Goal: Task Accomplishment & Management: Complete application form

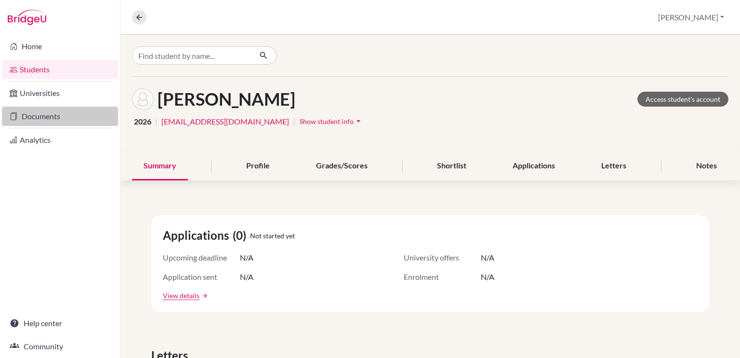
click at [47, 117] on link "Documents" at bounding box center [60, 116] width 116 height 19
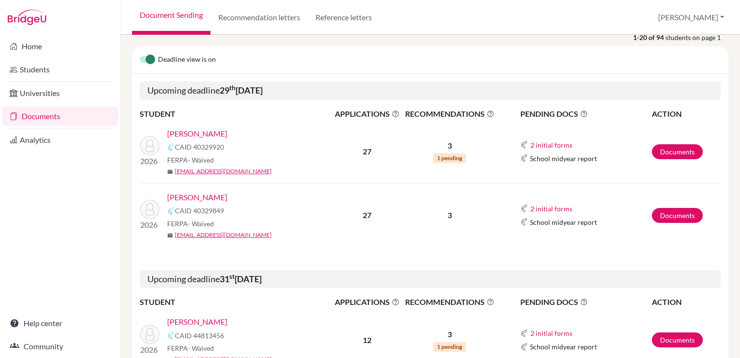
scroll to position [81, 0]
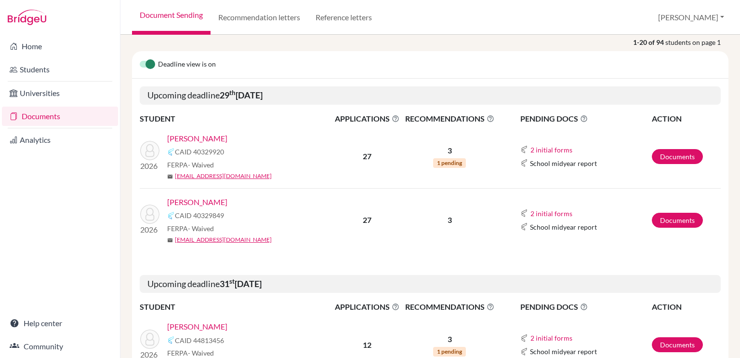
click at [213, 136] on link "[PERSON_NAME]" at bounding box center [197, 139] width 60 height 12
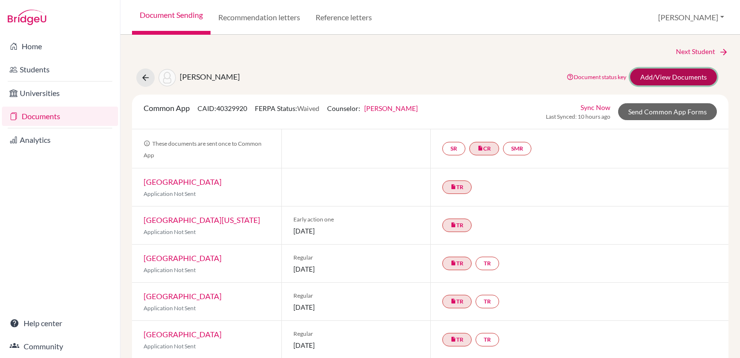
click at [674, 72] on link "Add/View Documents" at bounding box center [674, 76] width 87 height 17
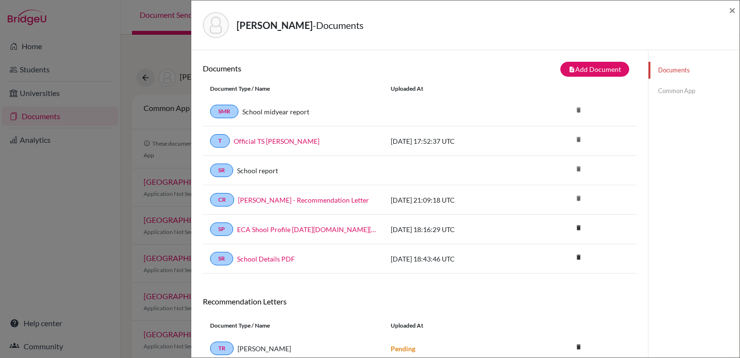
click at [670, 93] on link "Common App" at bounding box center [694, 90] width 91 height 17
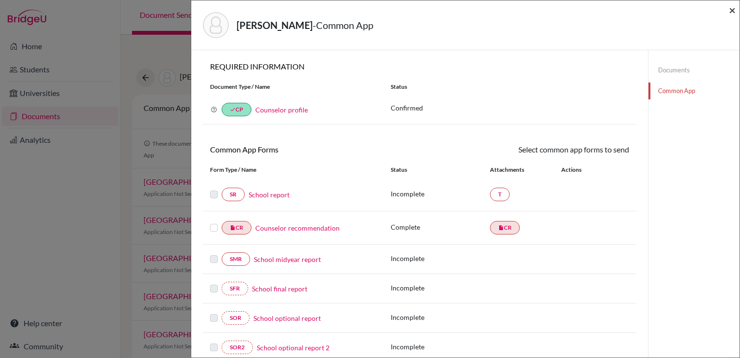
click at [731, 8] on span "×" at bounding box center [732, 10] width 7 height 14
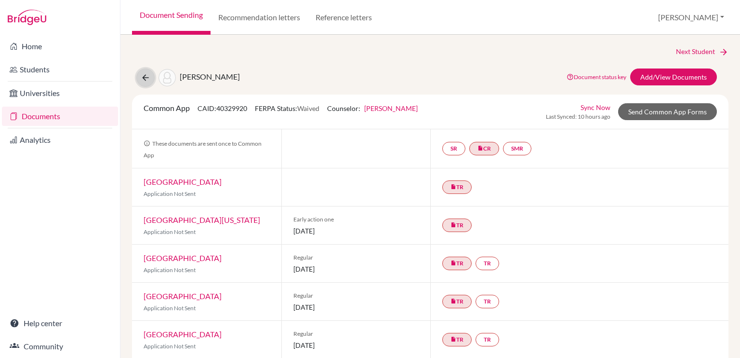
click at [139, 78] on button at bounding box center [145, 77] width 18 height 18
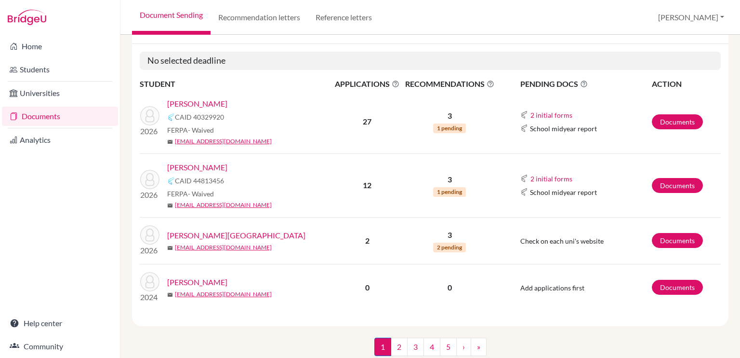
scroll to position [115, 0]
click at [67, 117] on link "Documents" at bounding box center [60, 116] width 116 height 19
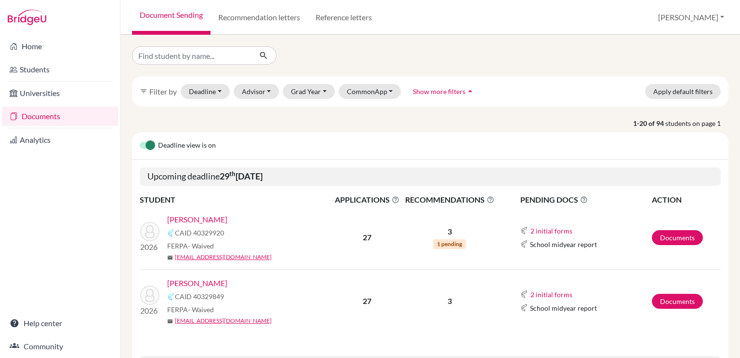
click at [204, 282] on link "[PERSON_NAME]" at bounding box center [197, 283] width 60 height 12
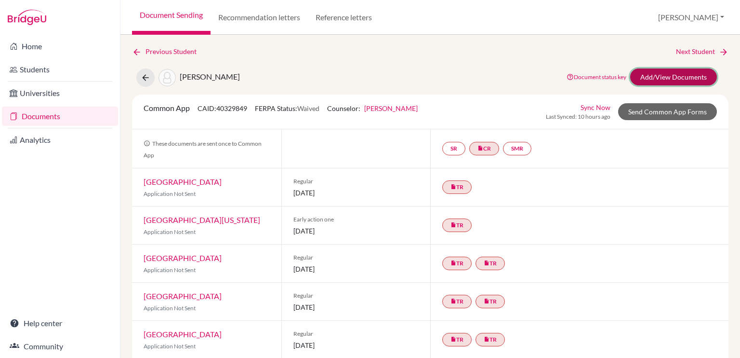
click at [652, 73] on link "Add/View Documents" at bounding box center [674, 76] width 87 height 17
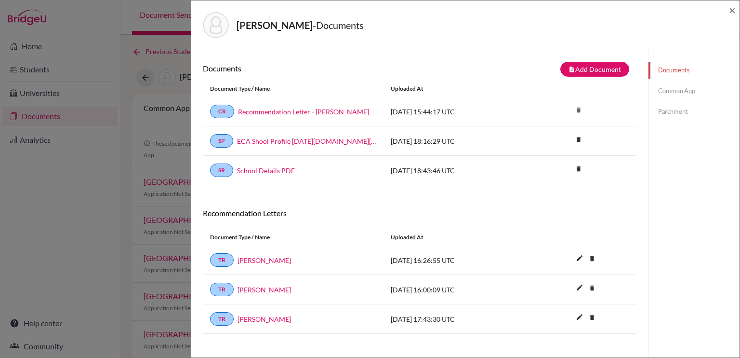
click at [675, 112] on link "Parchment" at bounding box center [694, 111] width 91 height 17
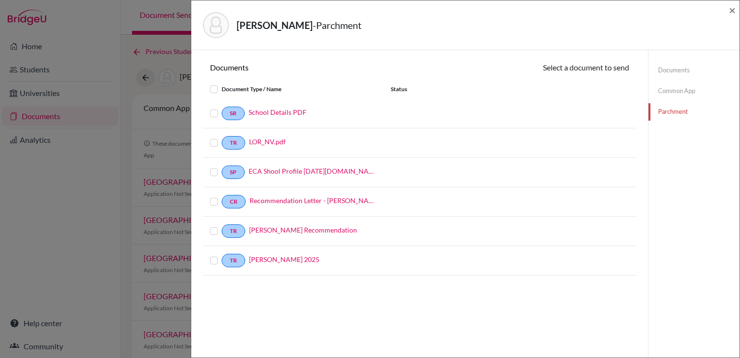
click at [663, 90] on link "Common App" at bounding box center [694, 90] width 91 height 17
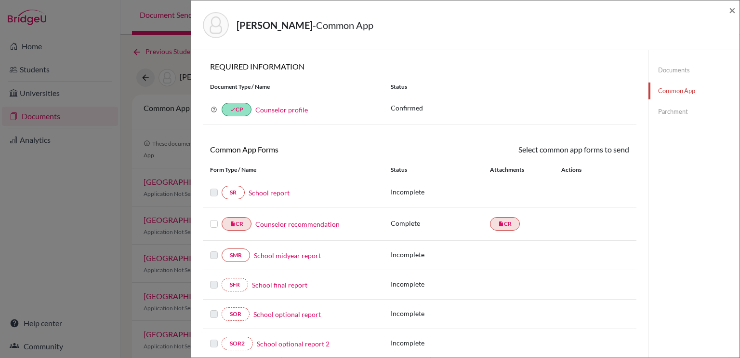
click at [281, 110] on link "Counselor profile" at bounding box center [281, 110] width 53 height 8
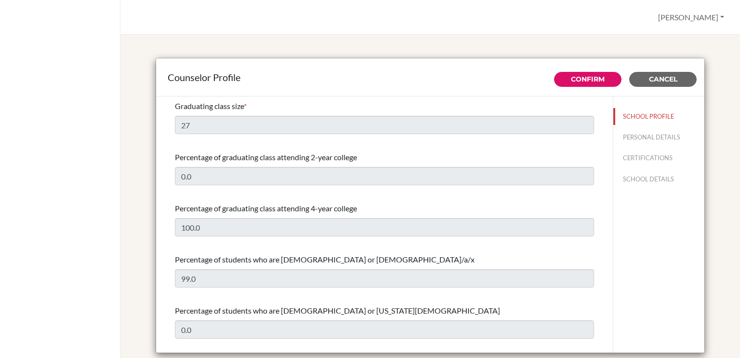
select select "1"
select select "349872"
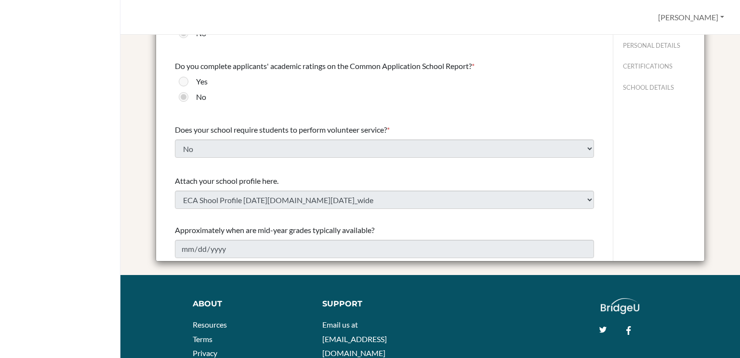
scroll to position [55, 0]
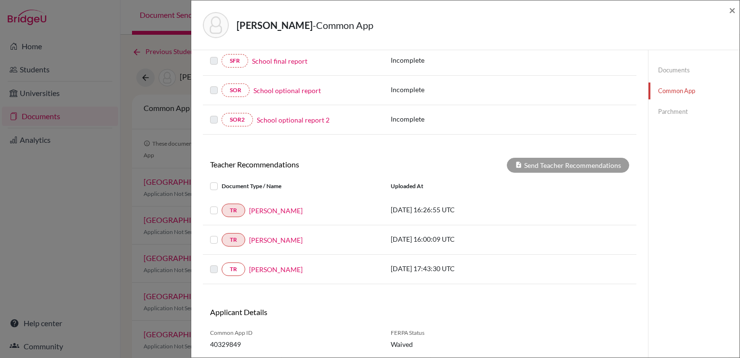
scroll to position [225, 0]
click at [222, 203] on label at bounding box center [222, 203] width 0 height 0
click at [0, 0] on input "checkbox" at bounding box center [0, 0] width 0 height 0
click at [212, 242] on div "TR Ambola Nchindo" at bounding box center [293, 238] width 166 height 13
click at [222, 233] on label at bounding box center [222, 233] width 0 height 0
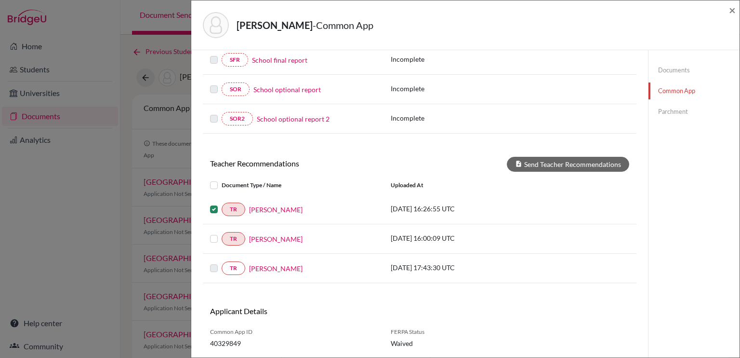
click at [0, 0] on input "checkbox" at bounding box center [0, 0] width 0 height 0
click at [222, 233] on label at bounding box center [222, 233] width 0 height 0
click at [0, 0] on input "checkbox" at bounding box center [0, 0] width 0 height 0
click at [222, 203] on label at bounding box center [222, 203] width 0 height 0
click at [0, 0] on input "checkbox" at bounding box center [0, 0] width 0 height 0
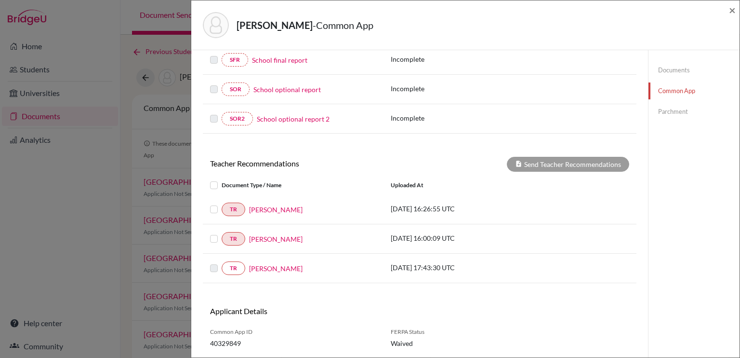
click at [210, 270] on div at bounding box center [216, 268] width 12 height 12
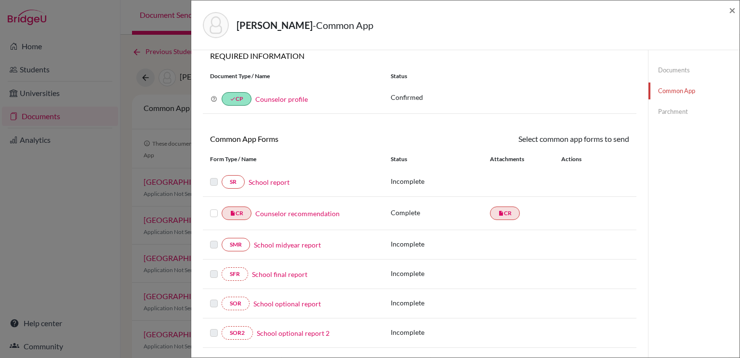
scroll to position [0, 0]
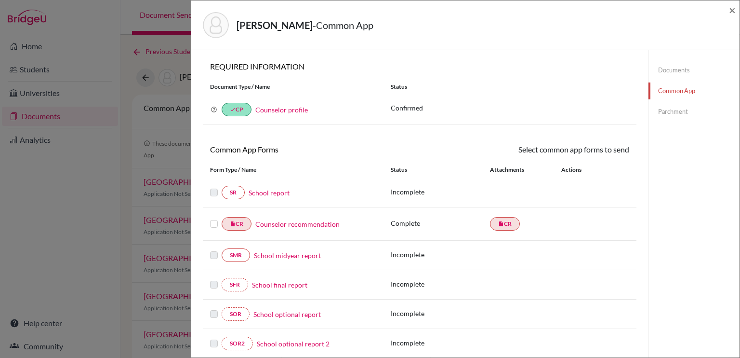
click at [679, 73] on link "Documents" at bounding box center [694, 70] width 91 height 17
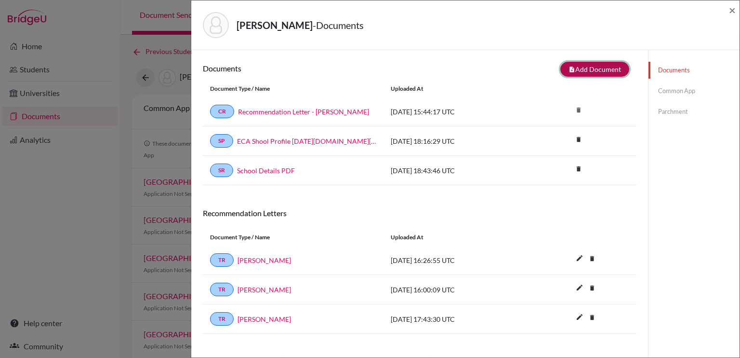
click at [578, 63] on button "note_add Add Document" at bounding box center [595, 69] width 69 height 15
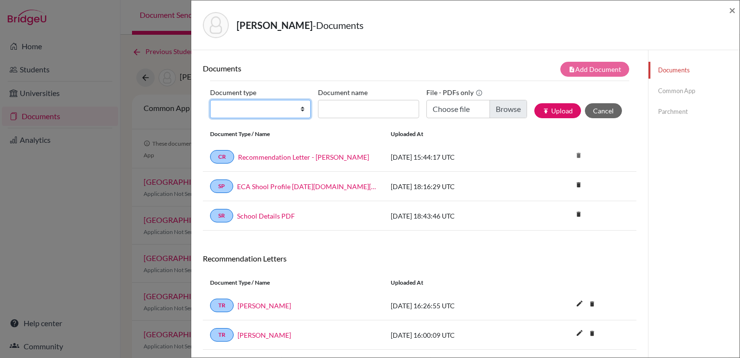
click at [242, 109] on select "Change explanation for Common App reports Counselor recommendation Internationa…" at bounding box center [260, 109] width 101 height 18
select select "2"
click at [210, 100] on select "Change explanation for Common App reports Counselor recommendation Internationa…" at bounding box center [260, 109] width 101 height 18
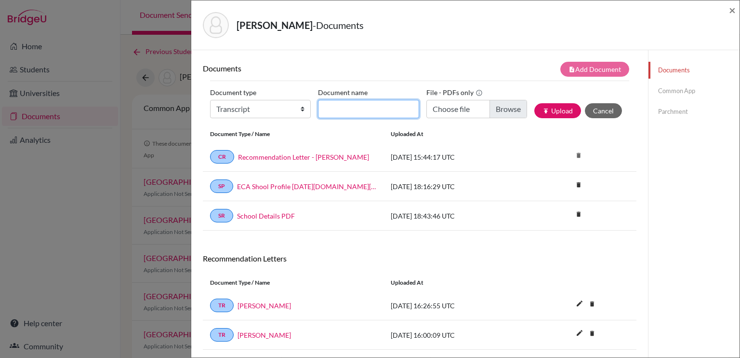
click at [347, 111] on input "Document name" at bounding box center [368, 109] width 101 height 18
click at [373, 108] on input "Transcript - Alejandro Vazquez" at bounding box center [368, 109] width 101 height 18
drag, startPoint x: 361, startPoint y: 108, endPoint x: 297, endPoint y: 109, distance: 63.6
click at [297, 109] on div "Document type Change explanation for Common App reports Counselor recommendatio…" at bounding box center [419, 105] width 419 height 41
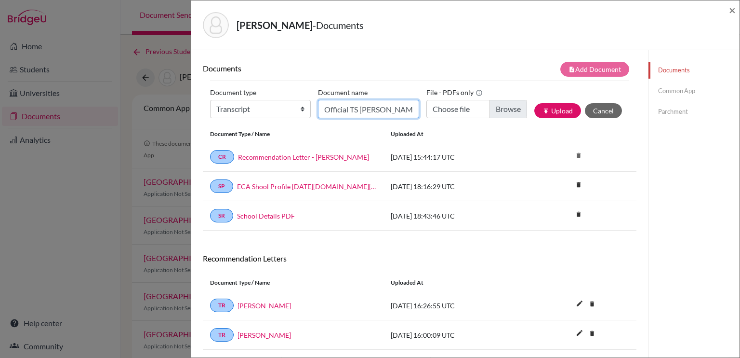
type input "Official TS Nicolas Vazquez"
click at [503, 108] on input "Choose file" at bounding box center [477, 109] width 101 height 18
type input "C:\fakepath\Official TS Nicolas Vazquez.pdf"
click at [546, 111] on button "publish Upload" at bounding box center [558, 110] width 47 height 15
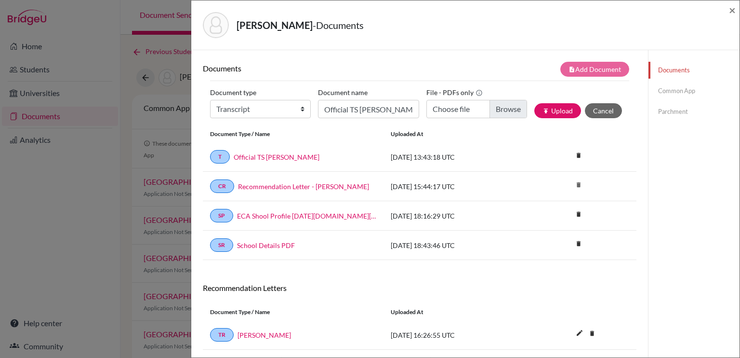
click at [666, 93] on link "Common App" at bounding box center [694, 90] width 91 height 17
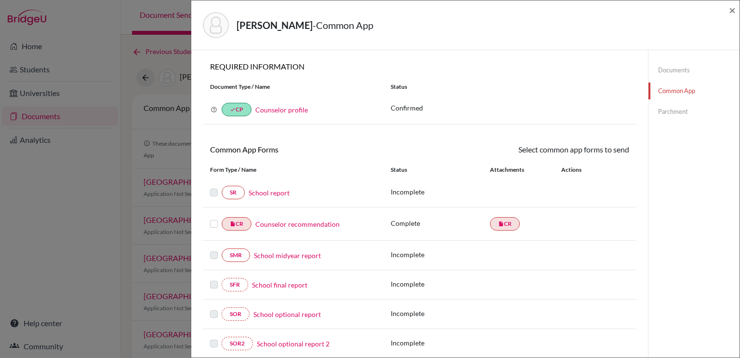
click at [272, 191] on link "School report" at bounding box center [269, 193] width 41 height 10
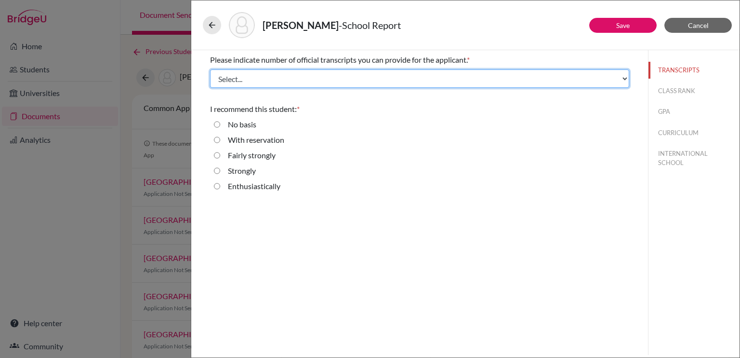
click at [257, 81] on select "Select... 1 2 3 4" at bounding box center [419, 78] width 419 height 18
click at [210, 69] on select "Select... 1 2 3 4" at bounding box center [419, 78] width 419 height 18
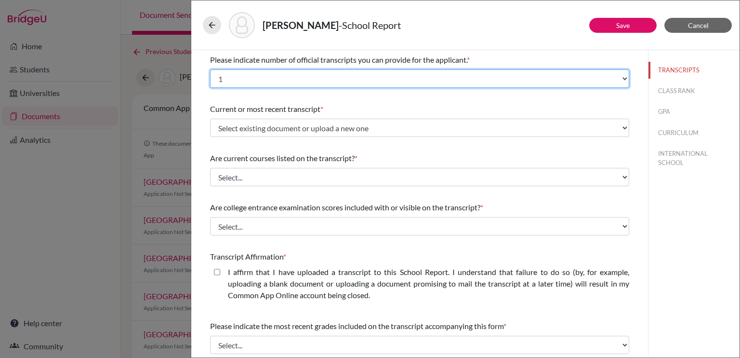
click at [246, 80] on select "Select... 1 2 3 4" at bounding box center [419, 78] width 419 height 18
select select "2"
click at [210, 69] on select "Select... 1 2 3 4" at bounding box center [419, 78] width 419 height 18
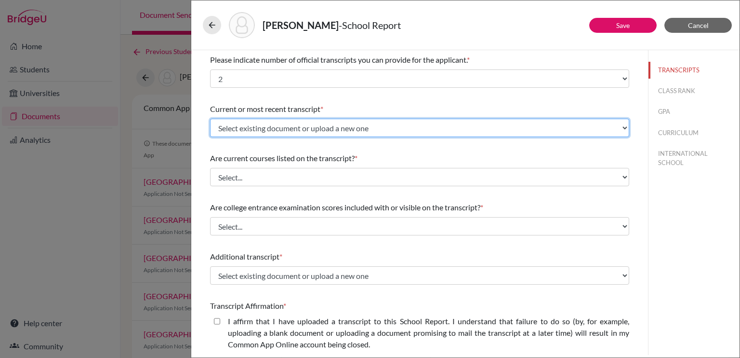
click at [267, 130] on select "Select existing document or upload a new one Official TS Nicolas Vazquez Upload…" at bounding box center [419, 128] width 419 height 18
select select "670314"
click at [210, 119] on select "Select existing document or upload a new one Official TS Nicolas Vazquez Upload…" at bounding box center [419, 128] width 419 height 18
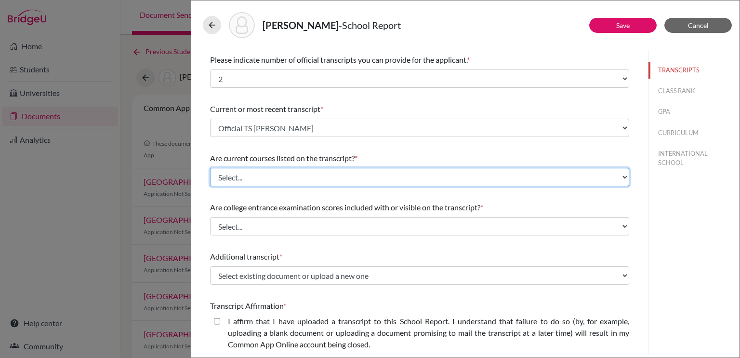
click at [274, 175] on select "Select... Yes No" at bounding box center [419, 177] width 419 height 18
select select "0"
click at [210, 168] on select "Select... Yes No" at bounding box center [419, 177] width 419 height 18
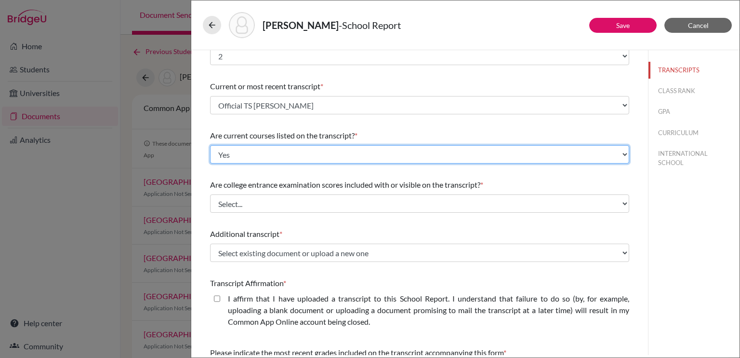
scroll to position [24, 0]
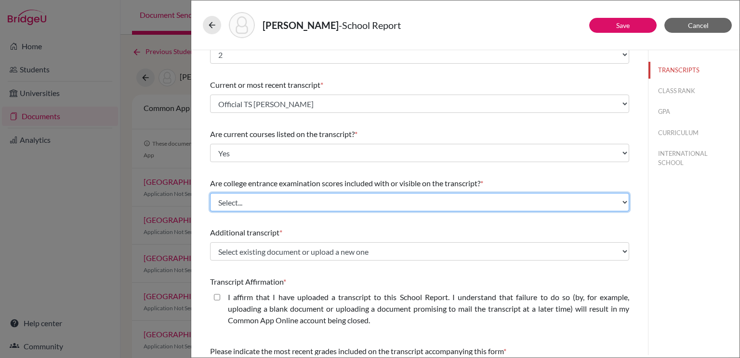
click at [268, 207] on select "Select... Yes No" at bounding box center [419, 202] width 419 height 18
select select "1"
click at [210, 193] on select "Select... Yes No" at bounding box center [419, 202] width 419 height 18
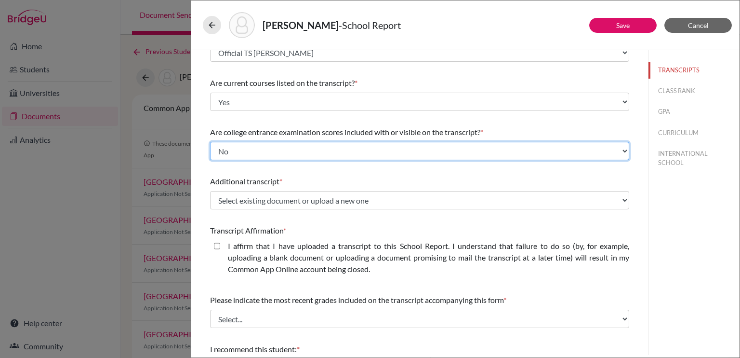
scroll to position [79, 0]
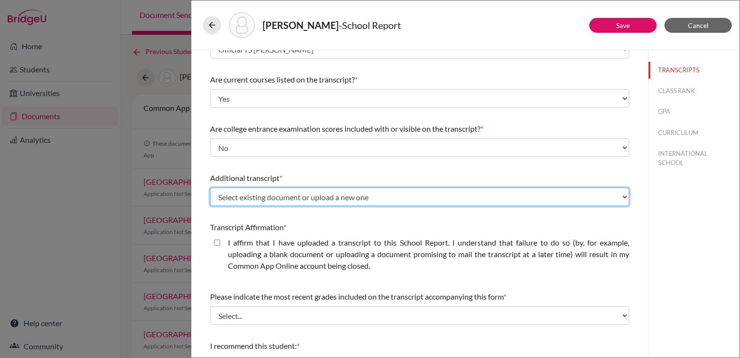
click at [267, 198] on select "Select existing document or upload a new one Official TS Nicolas Vazquez Upload…" at bounding box center [419, 197] width 419 height 18
select select "Upload New File"
click at [210, 188] on select "Select existing document or upload a new one Official TS Nicolas Vazquez Upload…" at bounding box center [419, 197] width 419 height 18
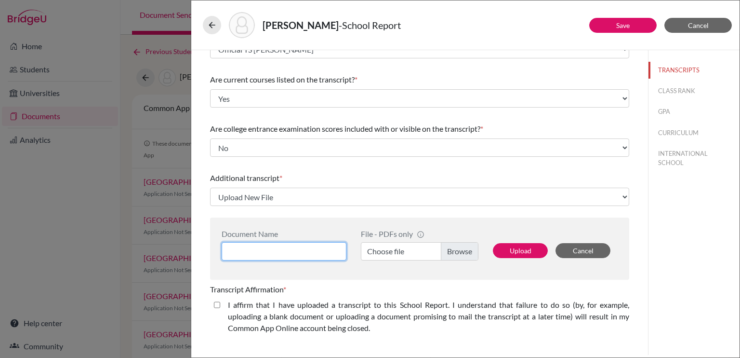
click at [310, 248] on input at bounding box center [284, 251] width 125 height 18
type input "Predicted Grades - Nicolas Vazquez"
click at [453, 251] on label "Choose file" at bounding box center [420, 251] width 118 height 18
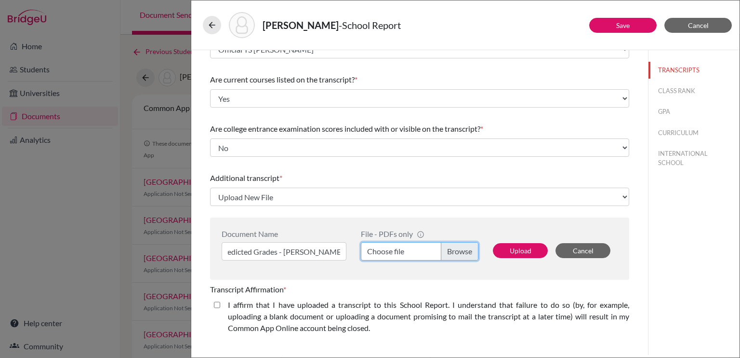
click at [453, 251] on input "Choose file" at bounding box center [420, 251] width 118 height 18
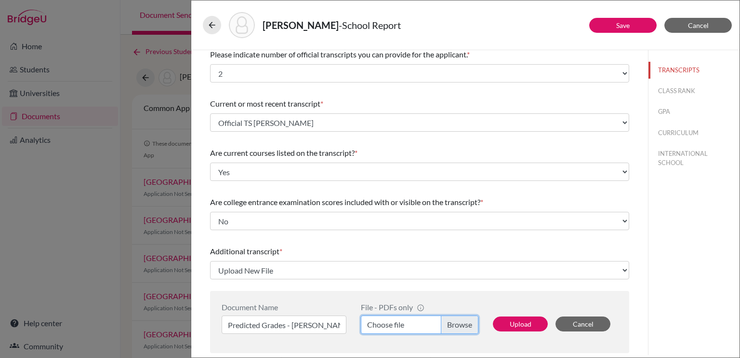
scroll to position [0, 0]
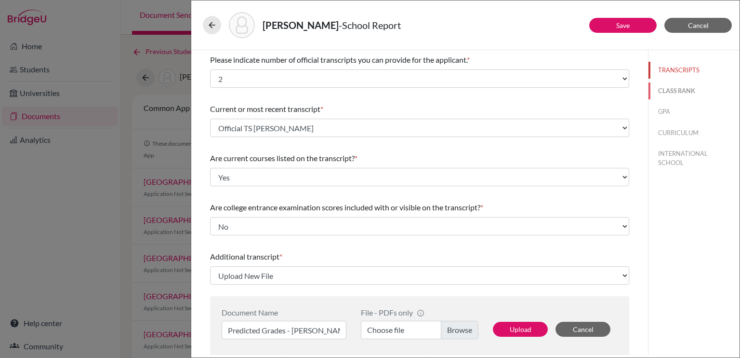
click at [669, 92] on button "CLASS RANK" at bounding box center [694, 90] width 91 height 17
select select "Select..."
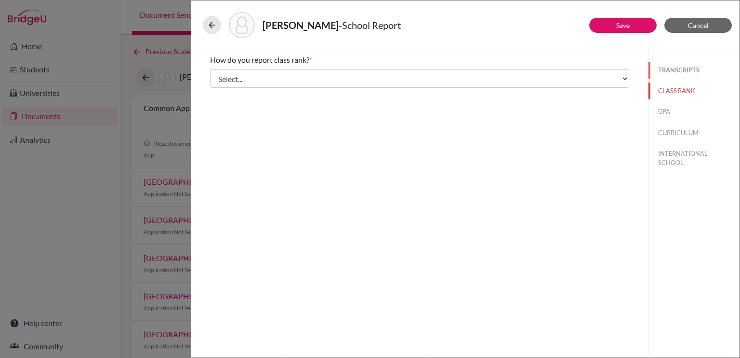
click at [669, 69] on button "TRANSCRIPTS" at bounding box center [694, 70] width 91 height 17
select select "2"
select select "1"
select select "670314"
select select "0"
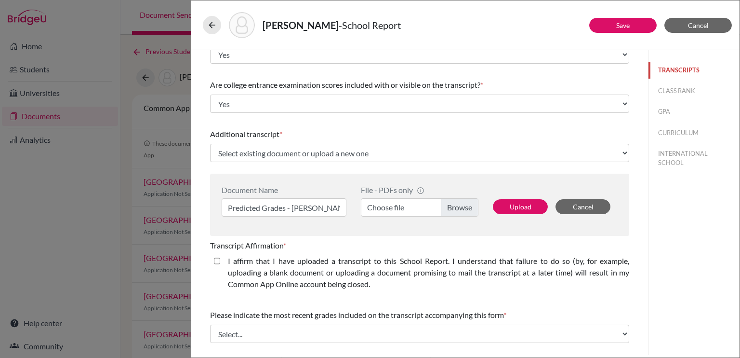
scroll to position [222, 0]
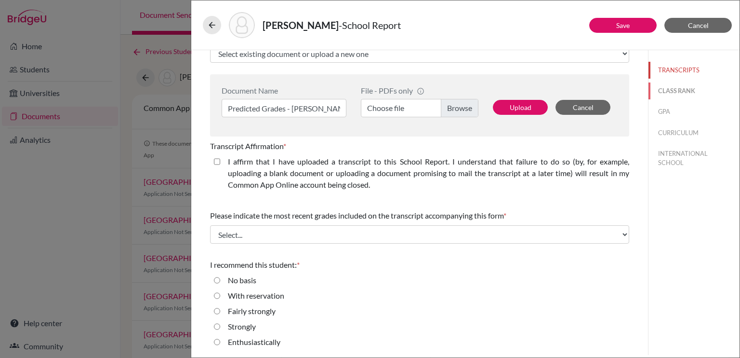
click at [665, 89] on button "CLASS RANK" at bounding box center [694, 90] width 91 height 17
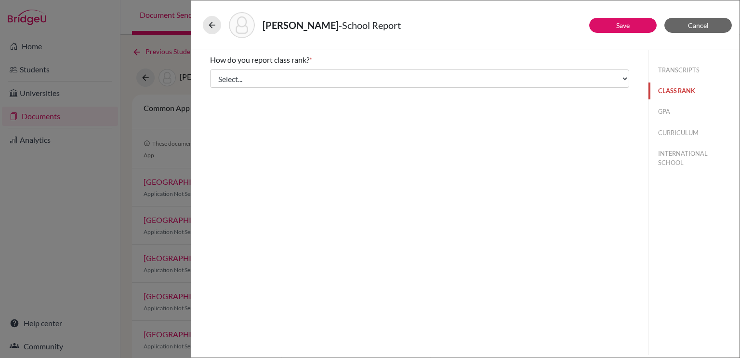
scroll to position [0, 0]
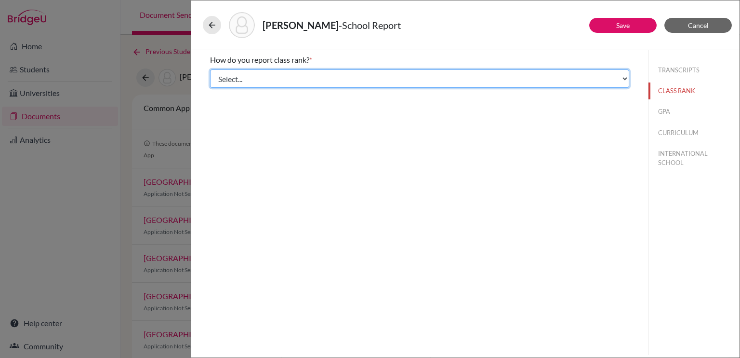
click at [491, 82] on select "Select... Exact Decile Quintile Quartile None" at bounding box center [419, 78] width 419 height 18
select select "5"
click at [210, 69] on select "Select... Exact Decile Quintile Quartile None" at bounding box center [419, 78] width 419 height 18
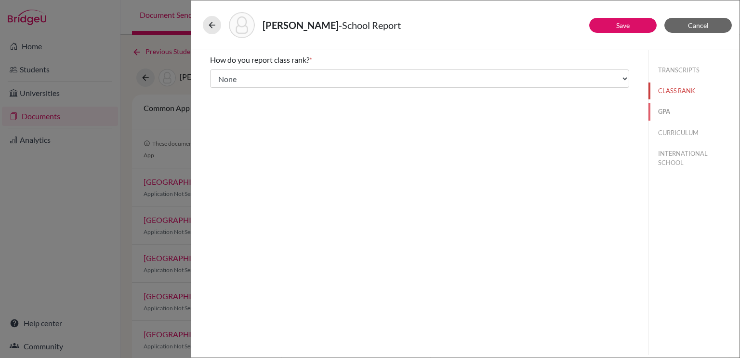
click at [668, 110] on button "GPA" at bounding box center [694, 111] width 91 height 17
click at [231, 78] on label "Yes" at bounding box center [234, 75] width 12 height 12
click at [220, 78] on input "Yes" at bounding box center [217, 75] width 6 height 12
radio input "true"
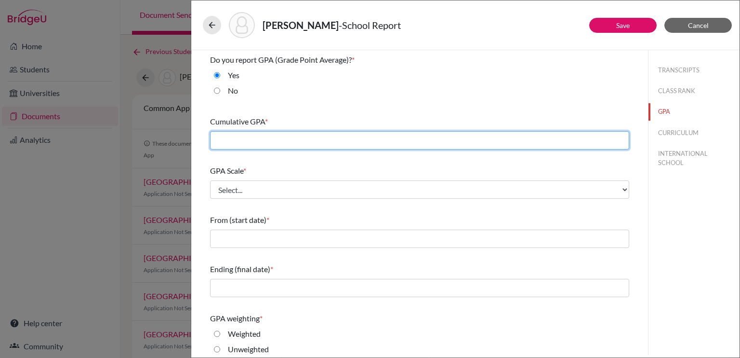
click at [242, 142] on input "text" at bounding box center [419, 140] width 419 height 18
click at [269, 142] on input "text" at bounding box center [419, 140] width 419 height 18
type input "6.700"
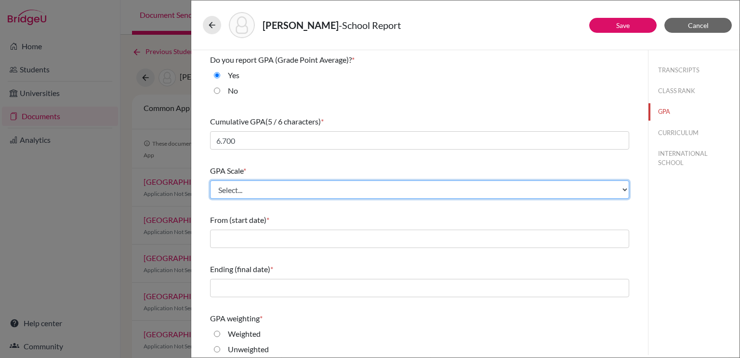
click at [259, 188] on select "Select... 4 5 6 7 8 9 10 11 12 13 14 15 16 17 18 19 20 100" at bounding box center [419, 189] width 419 height 18
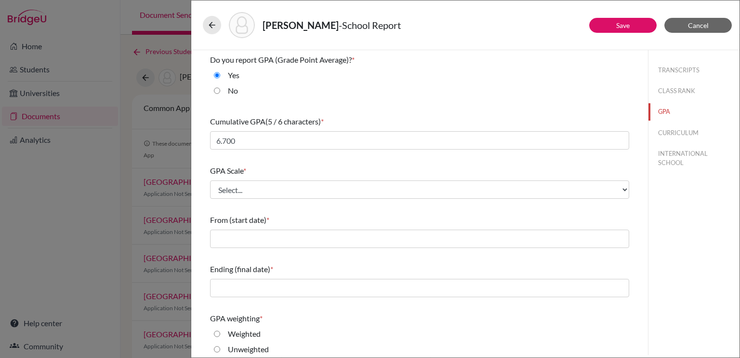
click at [247, 219] on span "From (start date)" at bounding box center [238, 219] width 56 height 9
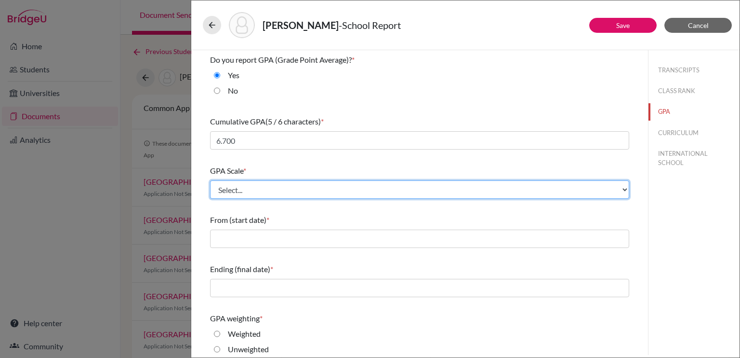
click at [260, 194] on select "Select... 4 5 6 7 8 9 10 11 12 13 14 15 16 17 18 19 20 100" at bounding box center [419, 189] width 419 height 18
select select "7"
click at [210, 180] on select "Select... 4 5 6 7 8 9 10 11 12 13 14 15 16 17 18 19 20 100" at bounding box center [419, 189] width 419 height 18
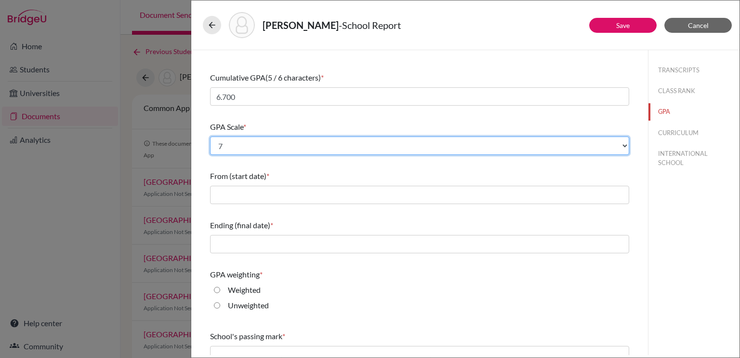
scroll to position [46, 0]
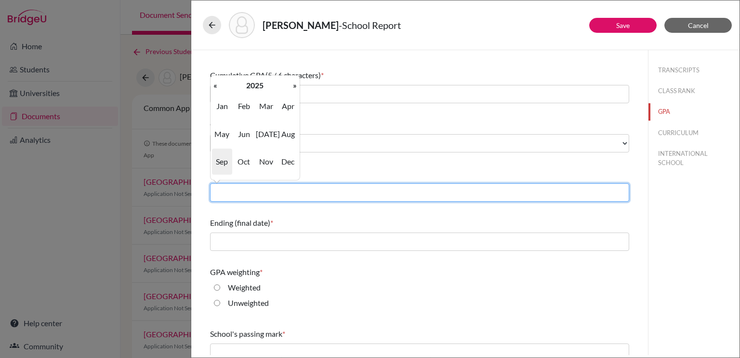
click at [259, 190] on input "text" at bounding box center [419, 192] width 419 height 18
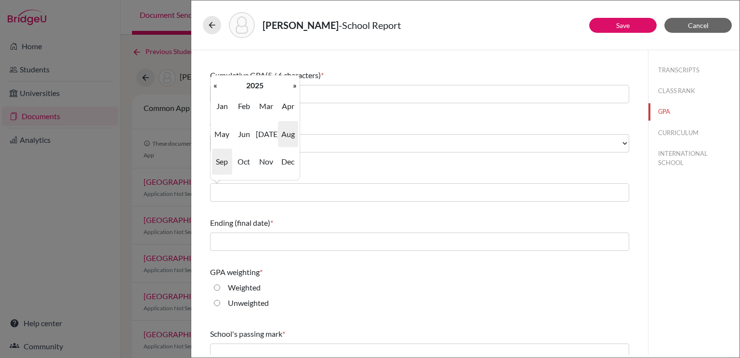
click at [293, 131] on span "Aug" at bounding box center [288, 134] width 20 height 26
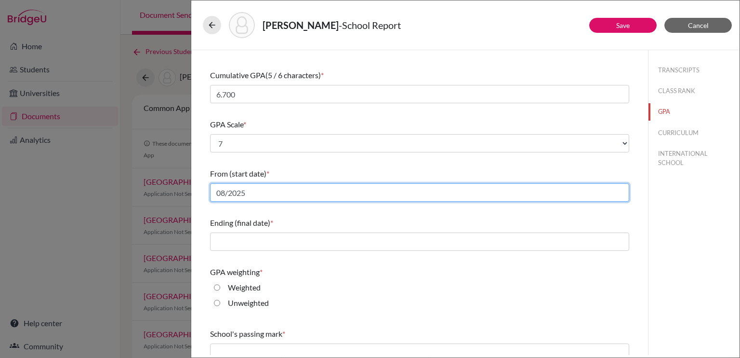
click at [265, 194] on input "08/2025" at bounding box center [419, 192] width 419 height 18
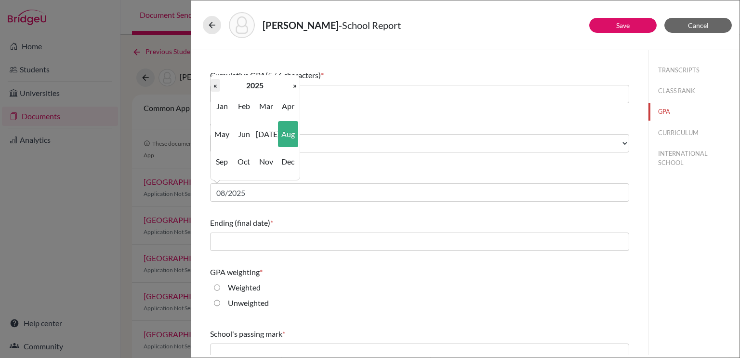
click at [216, 85] on th "«" at bounding box center [216, 85] width 10 height 13
click at [287, 134] on span "Aug" at bounding box center [288, 134] width 20 height 26
type input "08/2022"
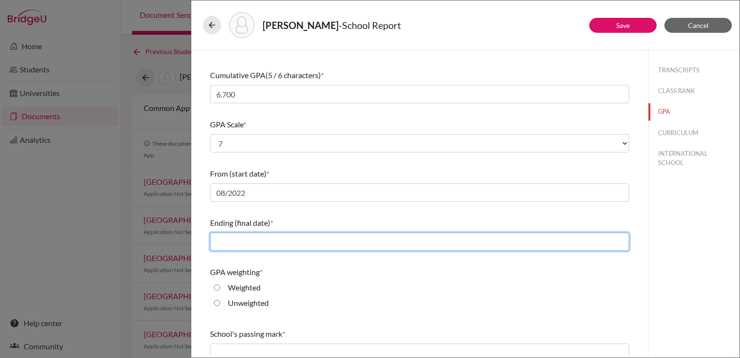
click at [268, 240] on input "text" at bounding box center [419, 241] width 419 height 18
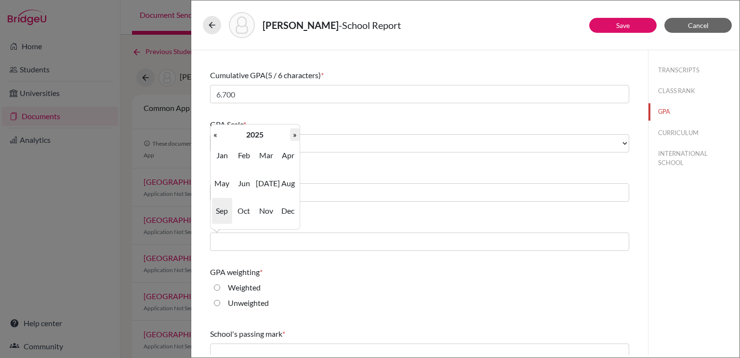
click at [293, 134] on th "»" at bounding box center [295, 134] width 10 height 13
click at [216, 136] on th "«" at bounding box center [216, 134] width 10 height 13
click at [249, 185] on span "Jun" at bounding box center [244, 183] width 20 height 26
type input "06/2025"
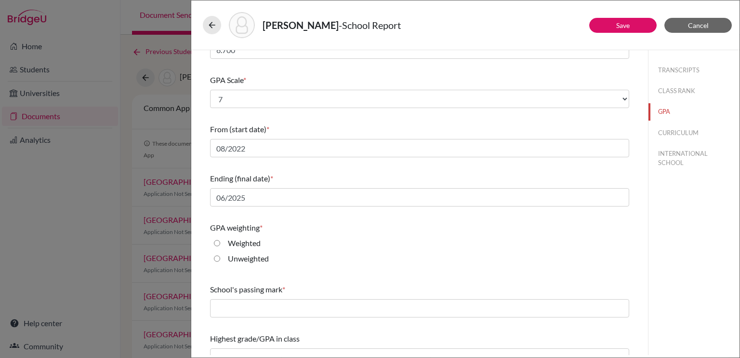
scroll to position [106, 0]
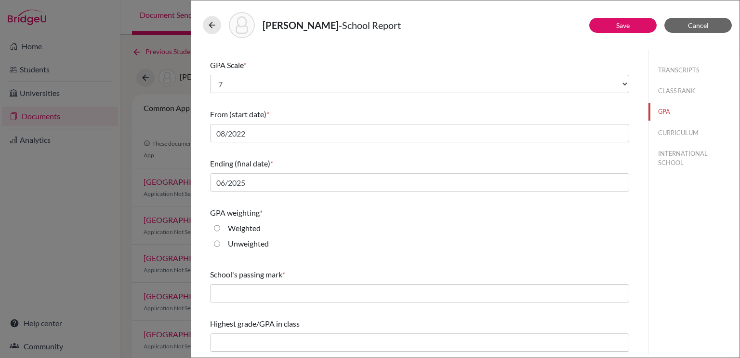
click at [249, 246] on label "Unweighted" at bounding box center [248, 244] width 41 height 12
click at [220, 246] on input "Unweighted" at bounding box center [217, 244] width 6 height 12
radio input "true"
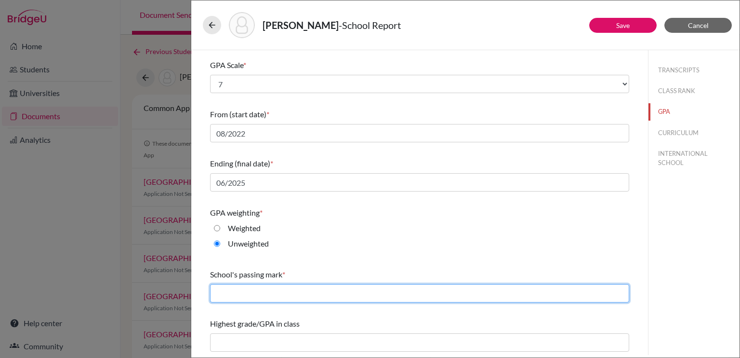
click at [302, 296] on input "text" at bounding box center [419, 293] width 419 height 18
type input "3"
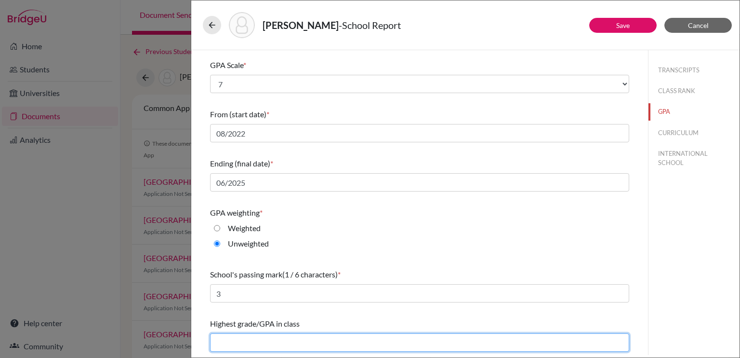
click at [272, 337] on input "text" at bounding box center [419, 342] width 419 height 18
type input "6.849"
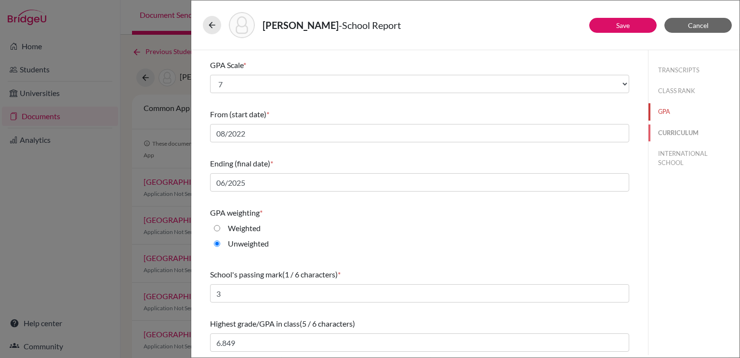
click at [675, 130] on button "CURRICULUM" at bounding box center [694, 132] width 91 height 17
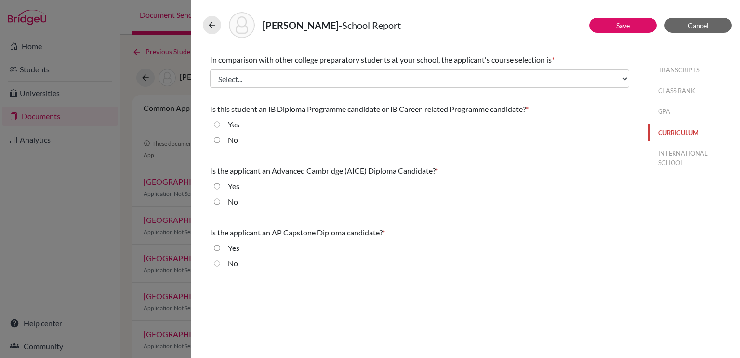
scroll to position [0, 0]
click at [663, 109] on button "GPA" at bounding box center [694, 111] width 91 height 17
select select "7"
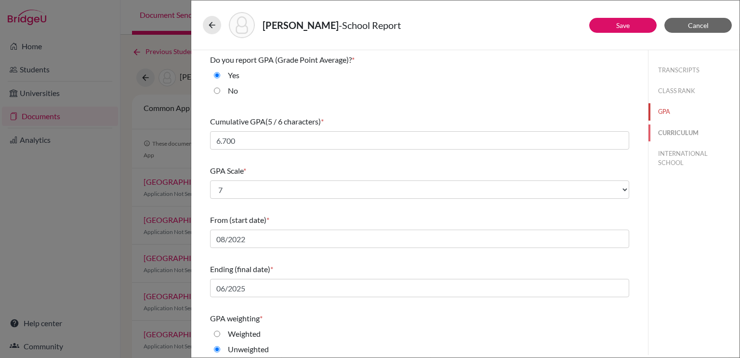
click at [669, 133] on button "CURRICULUM" at bounding box center [694, 132] width 91 height 17
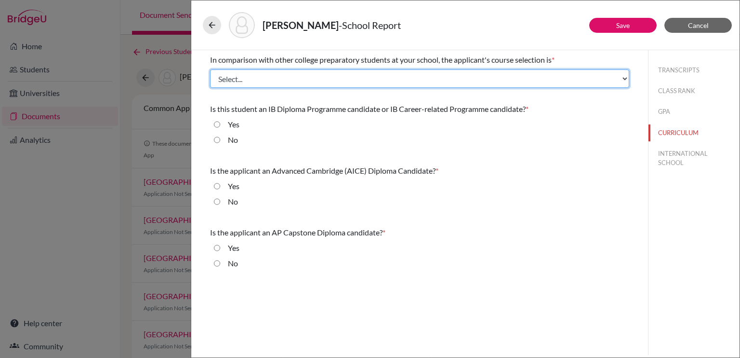
click at [420, 79] on select "Select... Less than demanding Average Demanding Very demanding Most demanding P…" at bounding box center [419, 78] width 419 height 18
select select "4"
click at [210, 69] on select "Select... Less than demanding Average Demanding Very demanding Most demanding P…" at bounding box center [419, 78] width 419 height 18
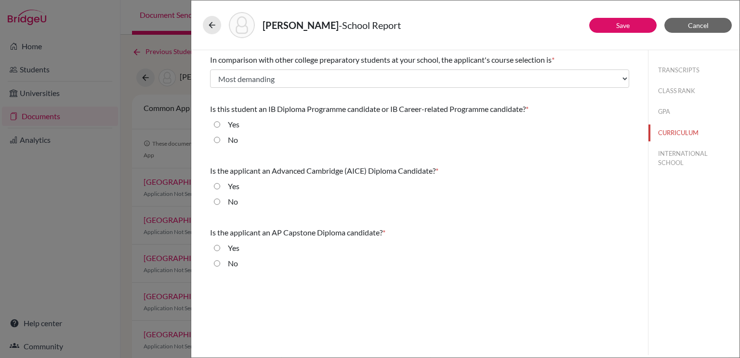
click at [288, 124] on div "Yes" at bounding box center [419, 126] width 419 height 15
click at [216, 123] on input "Yes" at bounding box center [217, 125] width 6 height 12
radio input "true"
click at [215, 201] on input "No" at bounding box center [217, 202] width 6 height 12
radio input "true"
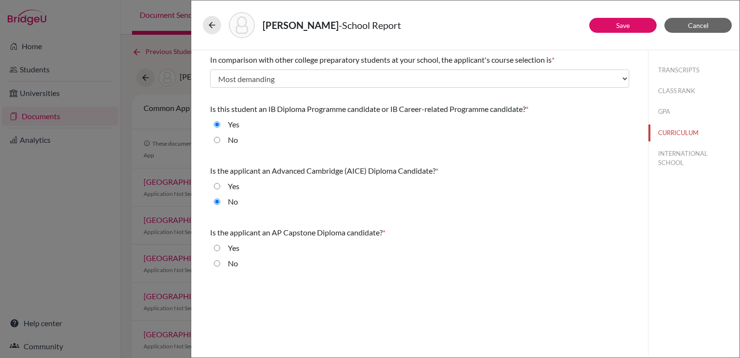
click at [216, 262] on input "No" at bounding box center [217, 263] width 6 height 12
radio input "true"
click at [663, 160] on button "INTERNATIONAL SCHOOL" at bounding box center [694, 158] width 91 height 26
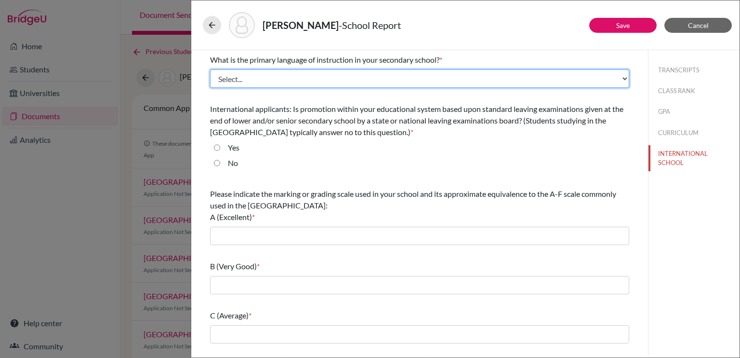
click at [345, 79] on select "Select... Albanian Arabic Armenian Assamese Azerbaijani Belarusian Bengali Bulg…" at bounding box center [419, 78] width 419 height 18
select select "14"
click at [210, 69] on select "Select... Albanian Arabic Armenian Assamese Azerbaijani Belarusian Bengali Bulg…" at bounding box center [419, 78] width 419 height 18
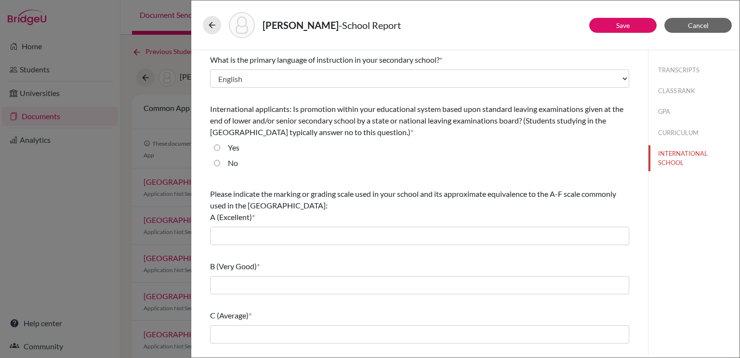
click at [210, 161] on div "No" at bounding box center [419, 164] width 419 height 15
click at [218, 163] on input "No" at bounding box center [217, 163] width 6 height 12
radio input "true"
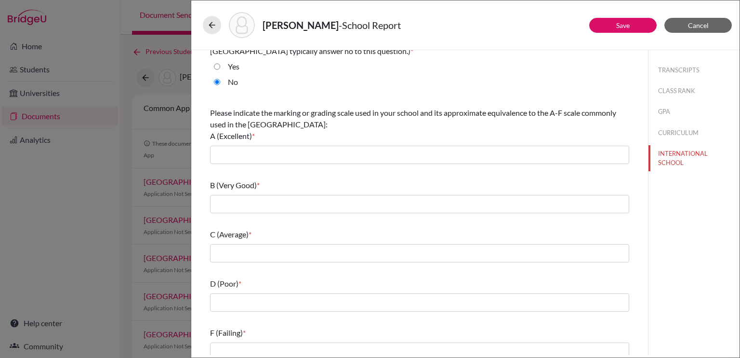
scroll to position [81, 0]
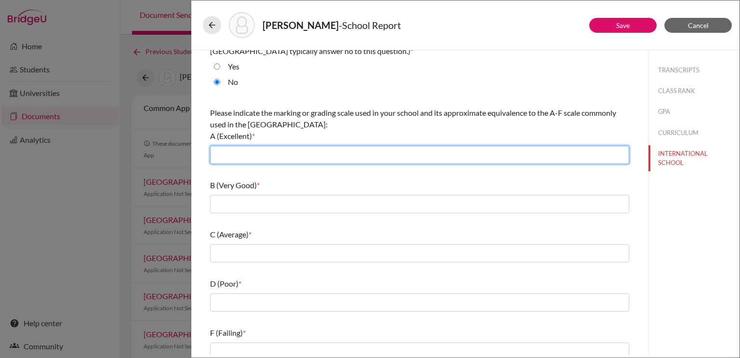
click at [242, 151] on input "text" at bounding box center [419, 155] width 419 height 18
type input "7,6"
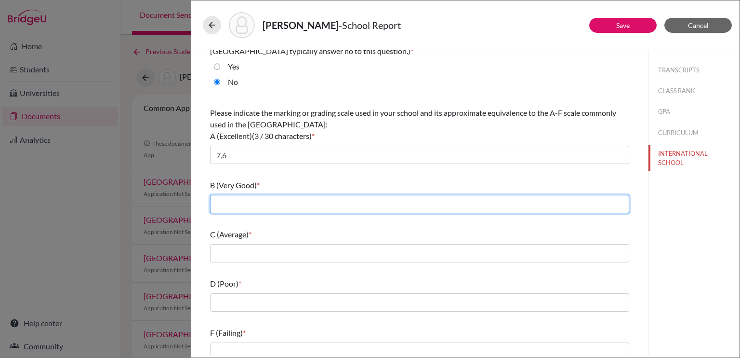
click at [253, 198] on input "text" at bounding box center [419, 204] width 419 height 18
type input "5"
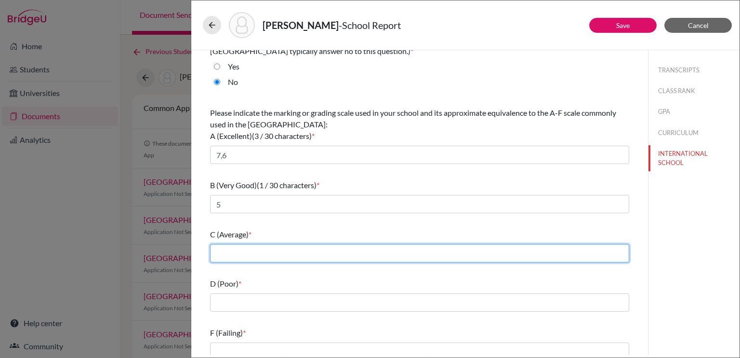
click at [256, 252] on input "text" at bounding box center [419, 253] width 419 height 18
type input "4"
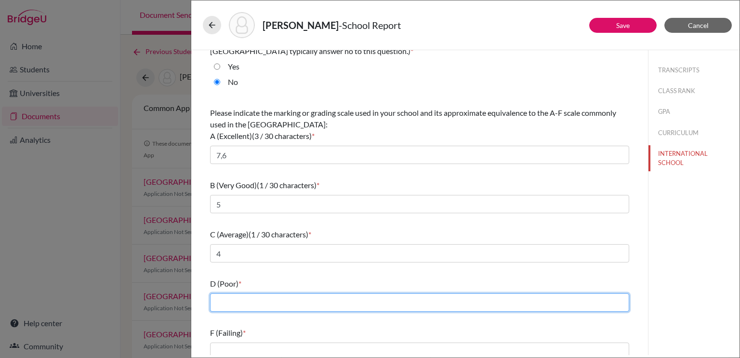
click at [250, 304] on input "text" at bounding box center [419, 302] width 419 height 18
type input "3"
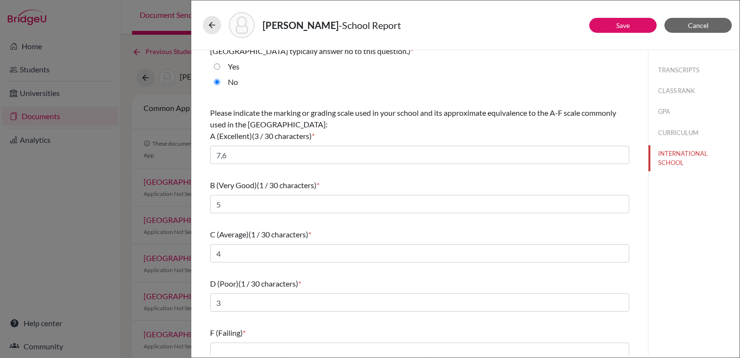
drag, startPoint x: 255, startPoint y: 312, endPoint x: 269, endPoint y: 326, distance: 20.5
click at [269, 327] on div "F (Failing) *" at bounding box center [419, 333] width 419 height 12
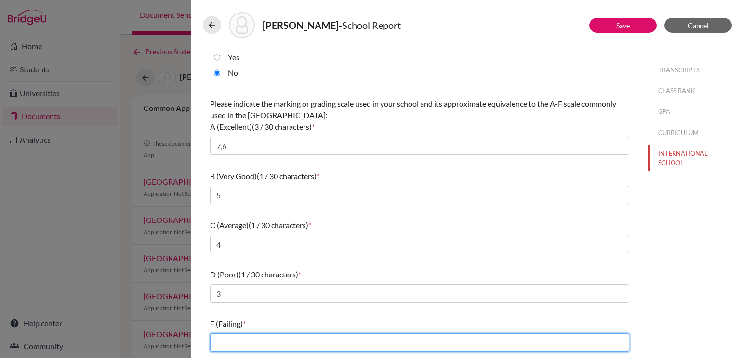
drag, startPoint x: 258, startPoint y: 337, endPoint x: 224, endPoint y: 342, distance: 35.0
click at [224, 342] on input "text" at bounding box center [419, 342] width 419 height 18
type input "2,1"
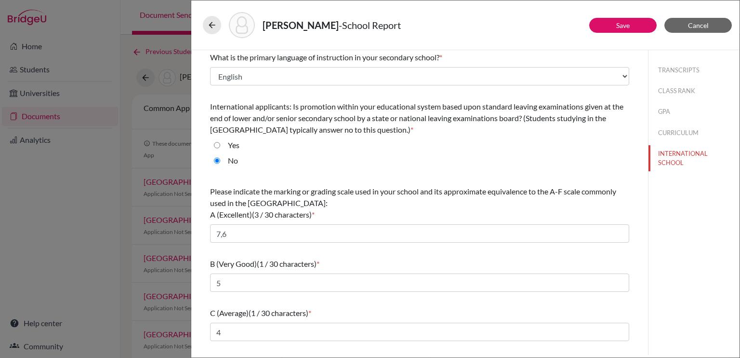
scroll to position [0, 0]
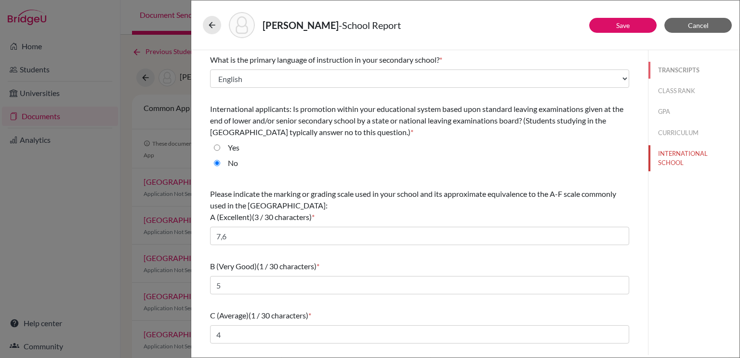
click at [671, 69] on button "TRANSCRIPTS" at bounding box center [694, 70] width 91 height 17
select select "2"
select select "670314"
select select "0"
select select "1"
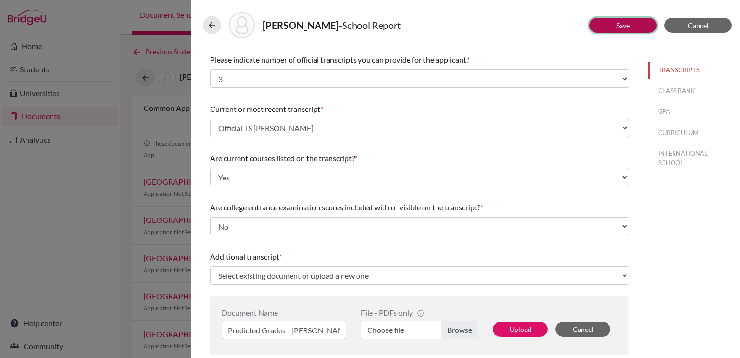
click at [604, 30] on button "Save" at bounding box center [623, 25] width 67 height 15
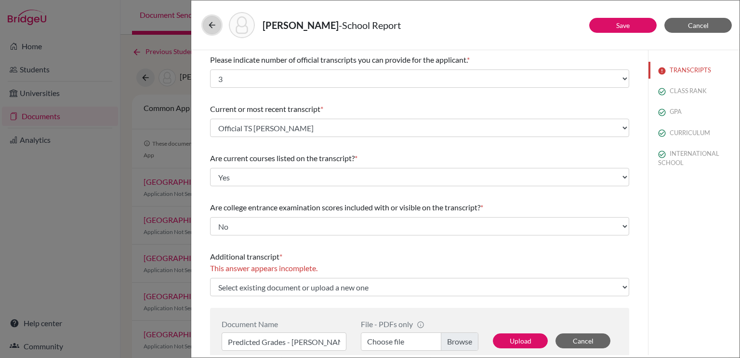
click at [212, 20] on button at bounding box center [212, 25] width 18 height 18
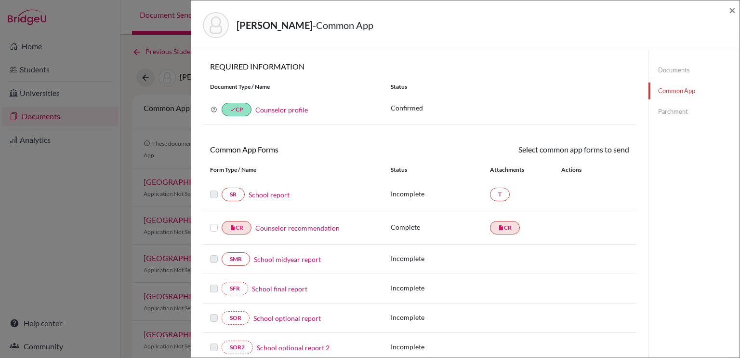
click at [272, 193] on link "School report" at bounding box center [269, 194] width 41 height 10
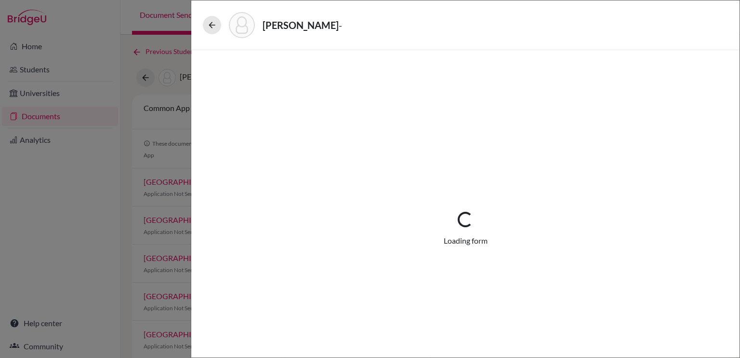
select select "2"
select select "670314"
select select "0"
select select "1"
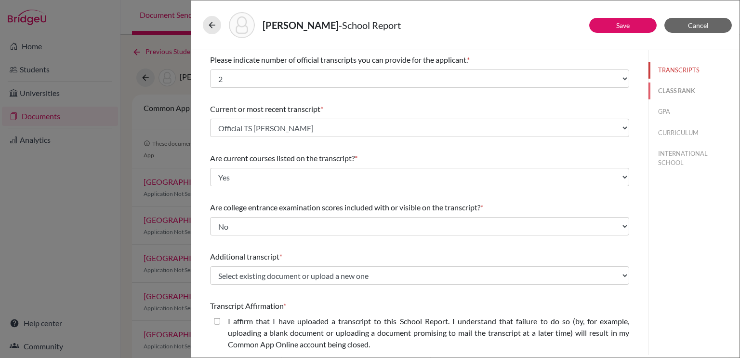
click at [669, 92] on button "CLASS RANK" at bounding box center [694, 90] width 91 height 17
select select "5"
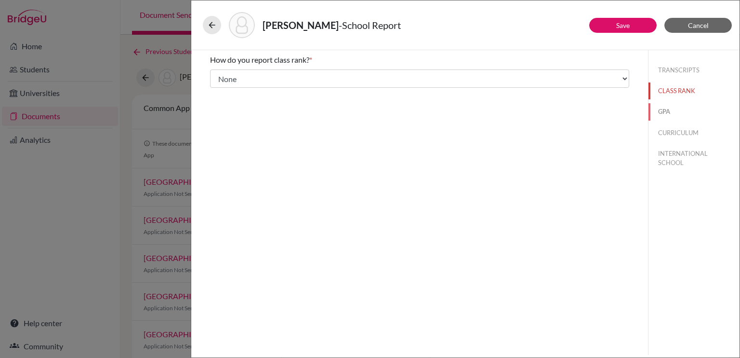
click at [664, 112] on button "GPA" at bounding box center [694, 111] width 91 height 17
type input "6.700"
type input "6.849"
select select "7"
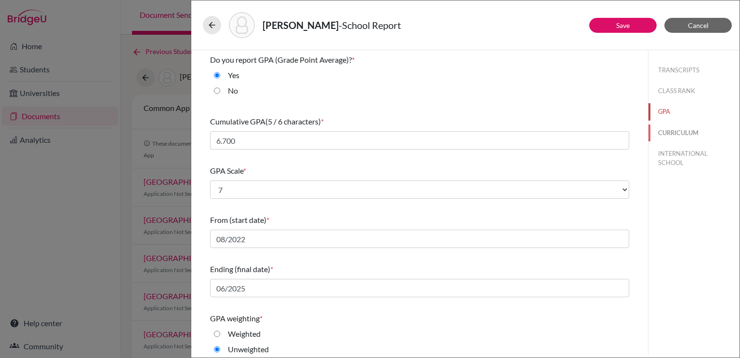
click at [665, 133] on button "CURRICULUM" at bounding box center [694, 132] width 91 height 17
select select "4"
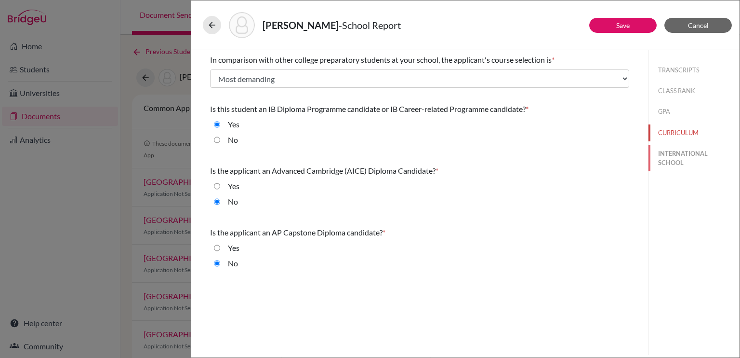
click at [668, 166] on button "INTERNATIONAL SCHOOL" at bounding box center [694, 158] width 91 height 26
radio input "true"
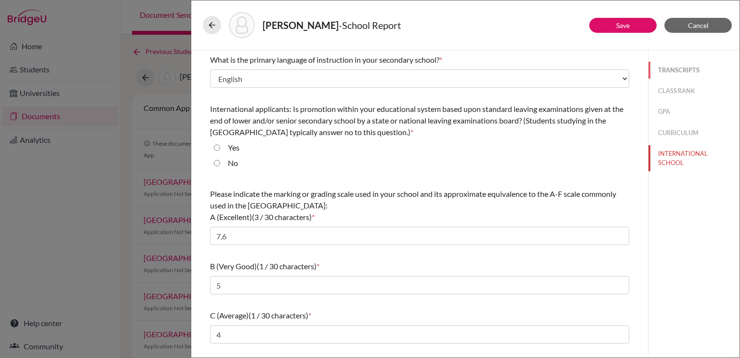
click at [664, 68] on button "TRANSCRIPTS" at bounding box center [694, 70] width 91 height 17
select select "2"
select select "670314"
select select "0"
select select "1"
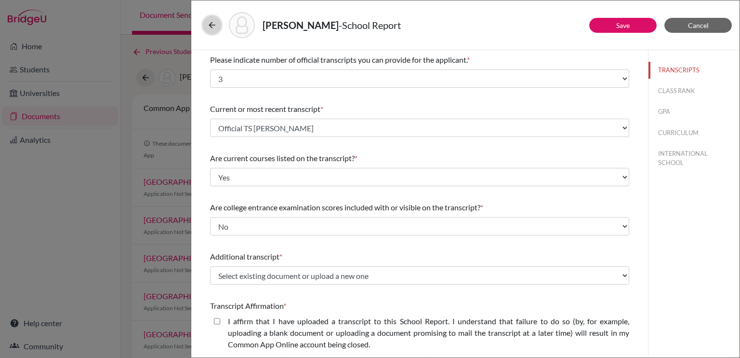
click at [208, 25] on icon at bounding box center [212, 25] width 10 height 10
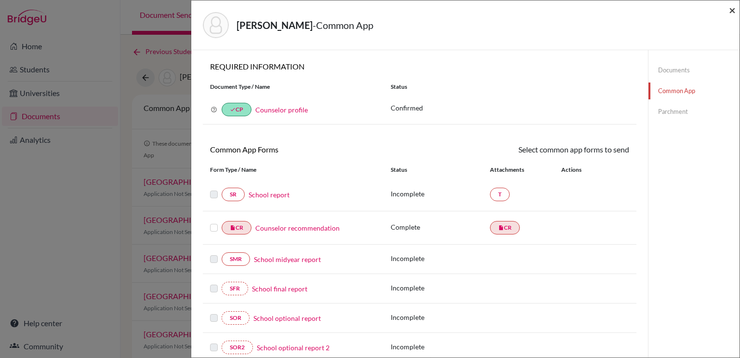
click at [730, 8] on span "×" at bounding box center [732, 10] width 7 height 14
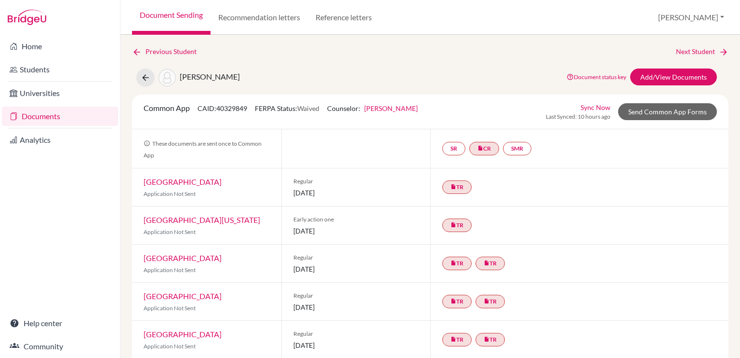
click at [65, 117] on link "Documents" at bounding box center [60, 116] width 116 height 19
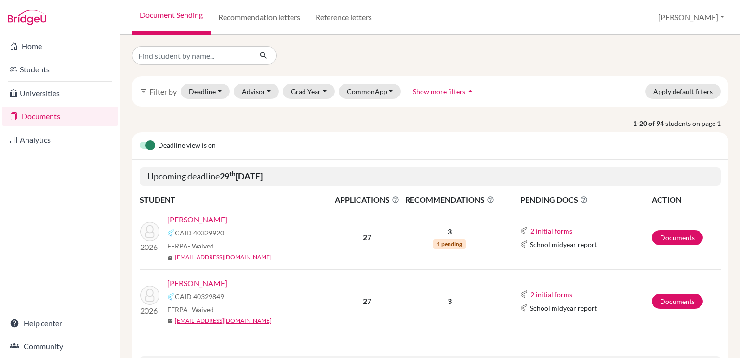
click at [215, 219] on link "[PERSON_NAME]" at bounding box center [197, 220] width 60 height 12
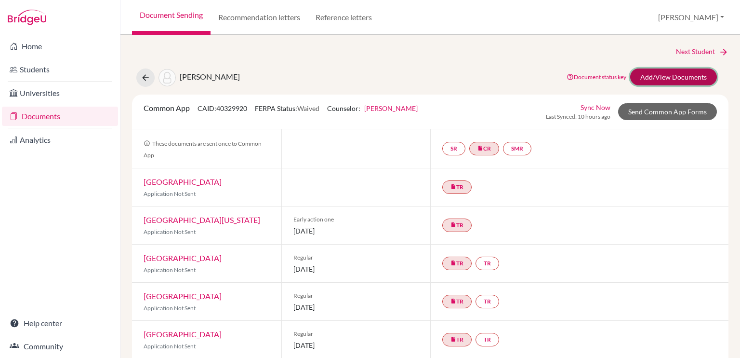
click at [665, 75] on link "Add/View Documents" at bounding box center [674, 76] width 87 height 17
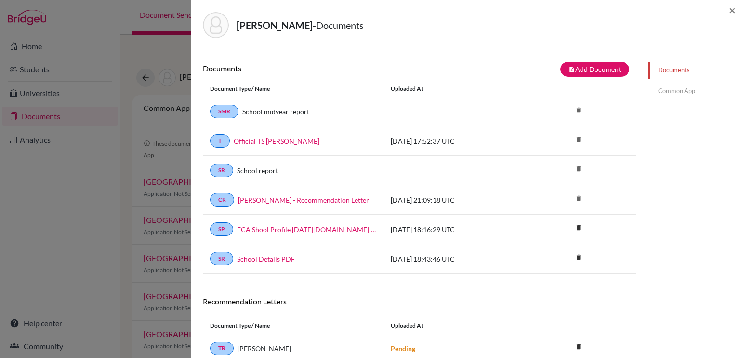
click at [665, 93] on link "Common App" at bounding box center [694, 90] width 91 height 17
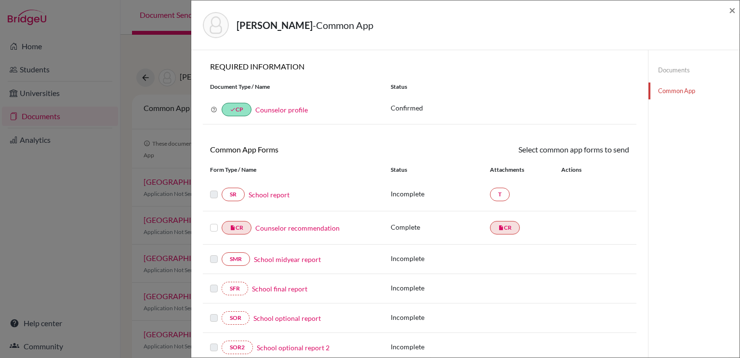
click at [279, 192] on link "School report" at bounding box center [269, 194] width 41 height 10
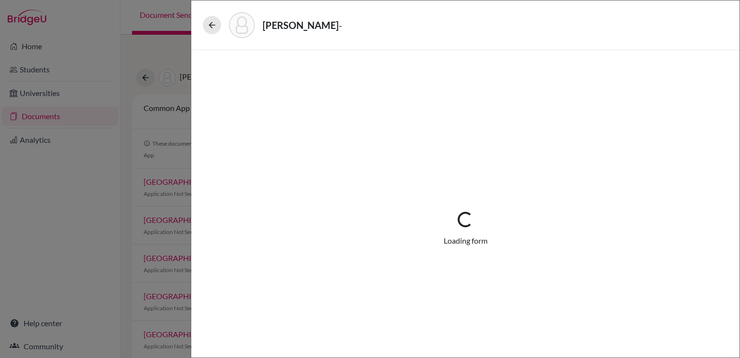
select select "2"
select select "670019"
select select "0"
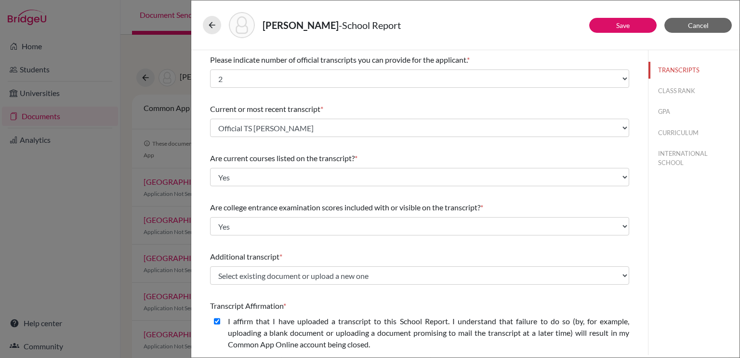
scroll to position [160, 0]
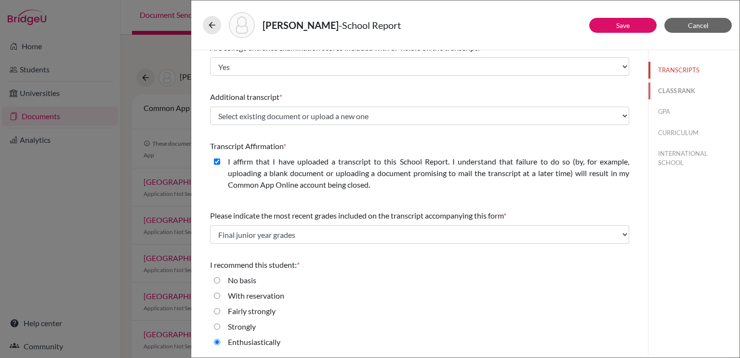
click at [666, 89] on button "CLASS RANK" at bounding box center [694, 90] width 91 height 17
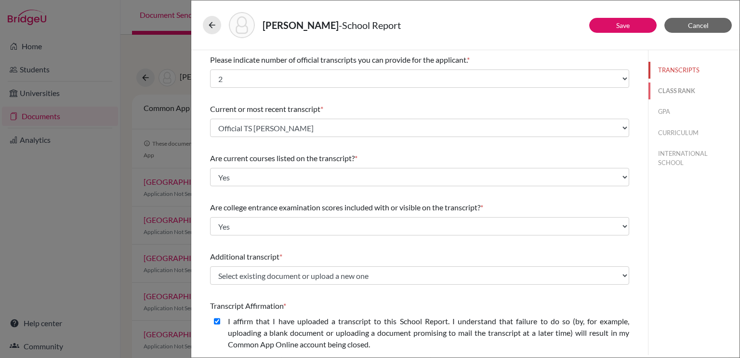
select select "5"
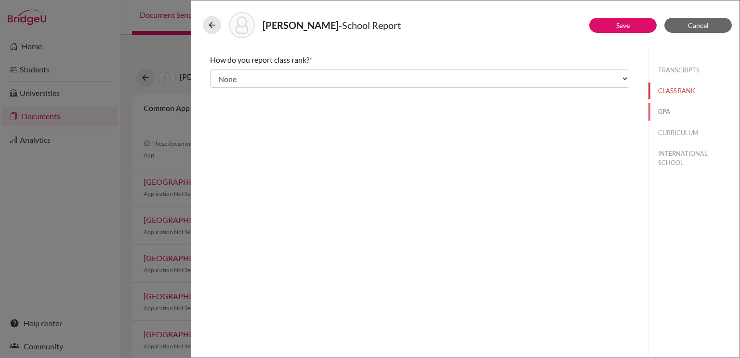
click at [665, 113] on button "GPA" at bounding box center [694, 111] width 91 height 17
type input "6.263"
type input "6.849"
select select "7"
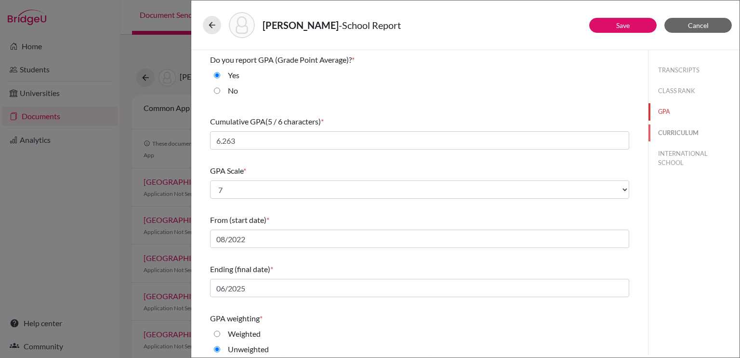
click at [672, 138] on button "CURRICULUM" at bounding box center [694, 132] width 91 height 17
select select "3"
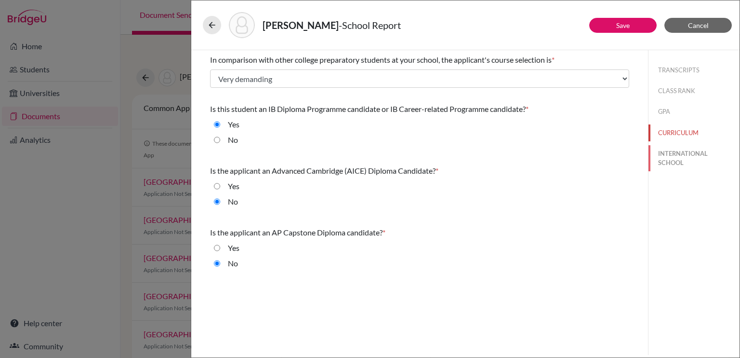
click at [671, 161] on button "INTERNATIONAL SCHOOL" at bounding box center [694, 158] width 91 height 26
radio input "true"
select select "14"
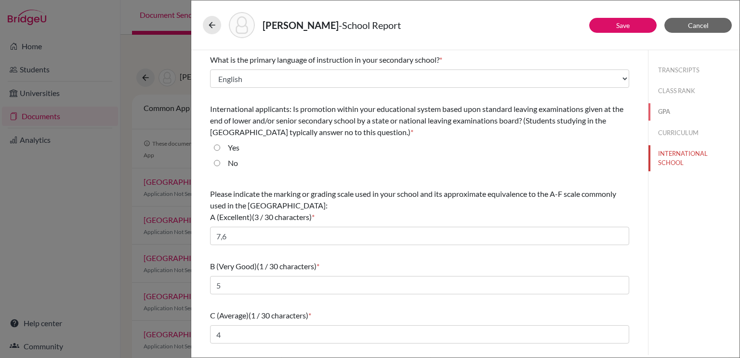
click at [659, 110] on button "GPA" at bounding box center [694, 111] width 91 height 17
type input "06/2025"
type input "3"
type input "6.849"
select select "7"
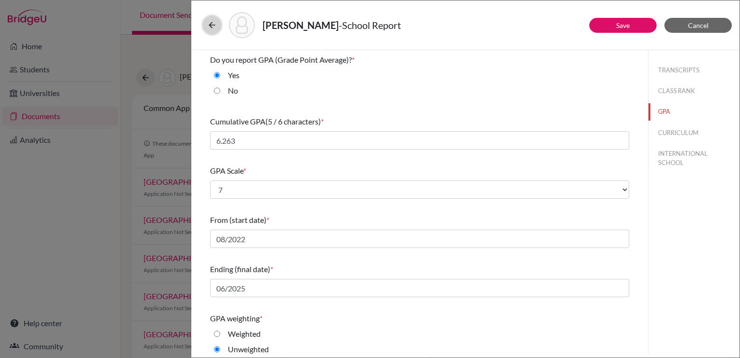
click at [212, 23] on icon at bounding box center [212, 25] width 10 height 10
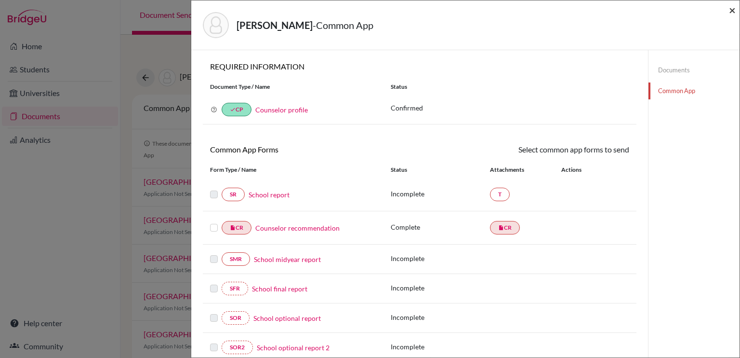
click at [731, 7] on span "×" at bounding box center [732, 10] width 7 height 14
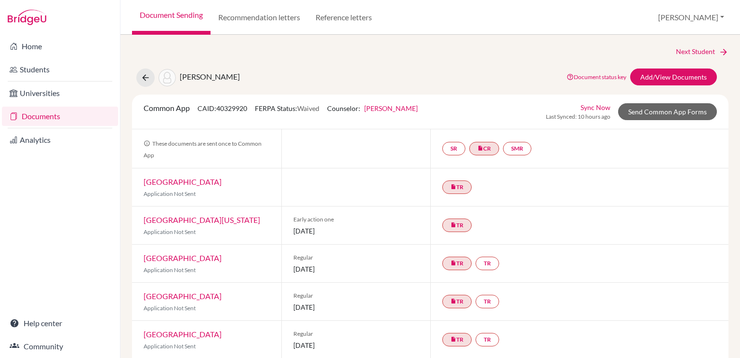
click at [71, 121] on link "Documents" at bounding box center [60, 116] width 116 height 19
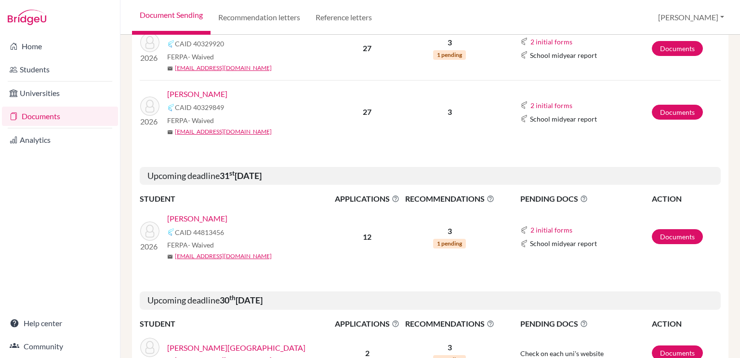
scroll to position [191, 0]
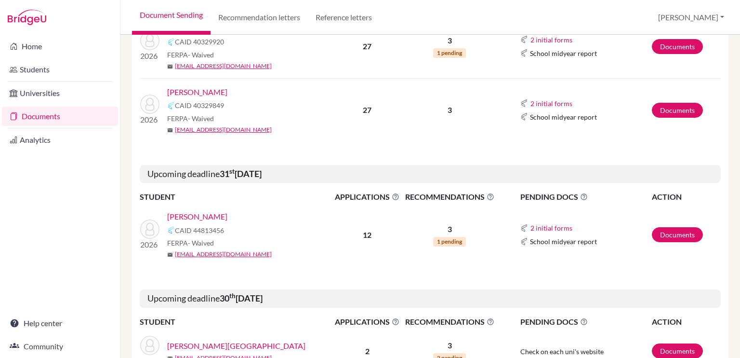
click at [205, 215] on link "[PERSON_NAME]" at bounding box center [197, 217] width 60 height 12
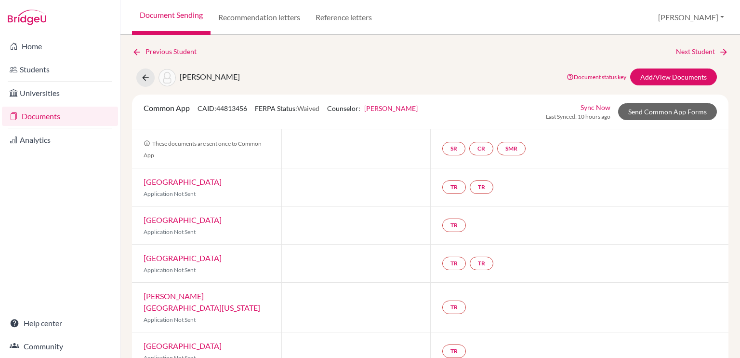
click at [264, 249] on div "Duke University Application Not Sent" at bounding box center [206, 263] width 149 height 38
click at [671, 73] on link "Add/View Documents" at bounding box center [674, 76] width 87 height 17
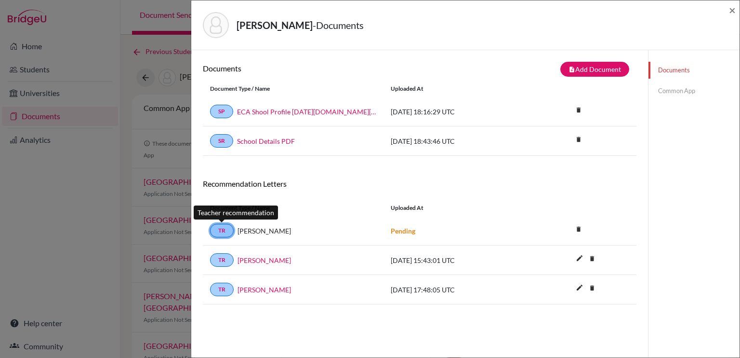
click at [220, 229] on link "TR" at bounding box center [222, 230] width 24 height 13
click at [258, 226] on span "Jeffery Richardson" at bounding box center [265, 231] width 54 height 10
click at [291, 229] on span "Jeffery Richardson" at bounding box center [265, 231] width 54 height 10
click at [303, 240] on div "TR Jeffery Richardson Pending delete Delete this document? Cancel Delete" at bounding box center [420, 230] width 434 height 29
click at [672, 88] on link "Common App" at bounding box center [694, 90] width 91 height 17
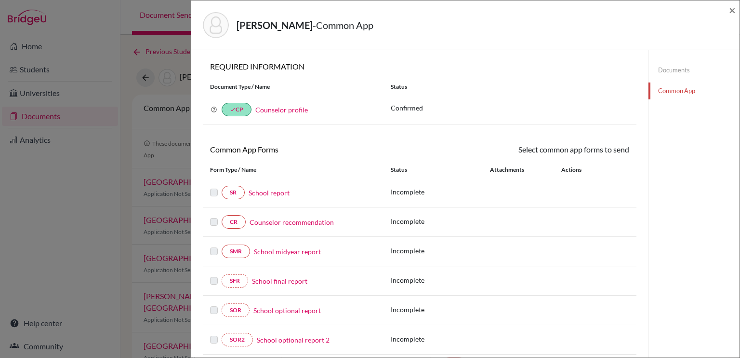
click at [263, 190] on link "School report" at bounding box center [269, 193] width 41 height 10
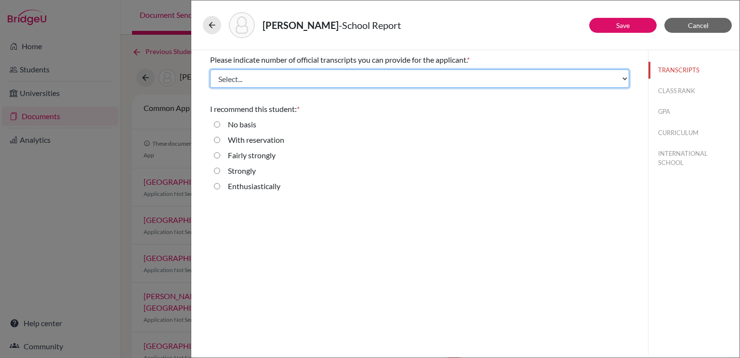
click at [291, 82] on select "Select... 1 2 3 4" at bounding box center [419, 78] width 419 height 18
select select "2"
click at [210, 69] on select "Select... 1 2 3 4" at bounding box center [419, 78] width 419 height 18
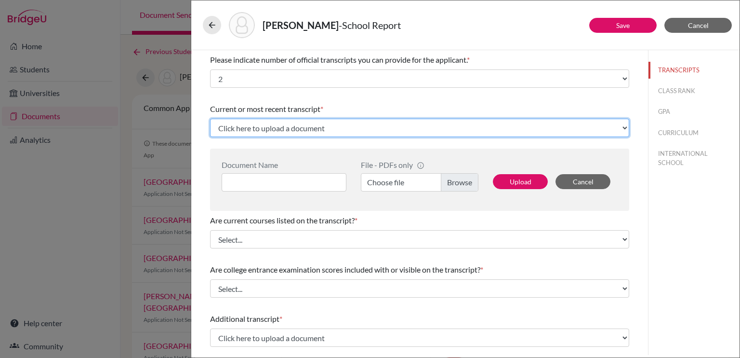
click at [283, 126] on select "Click here to upload a document Upload New File" at bounding box center [419, 128] width 419 height 18
select select "Upload New File"
click at [210, 119] on select "Click here to upload a document Upload New File" at bounding box center [419, 128] width 419 height 18
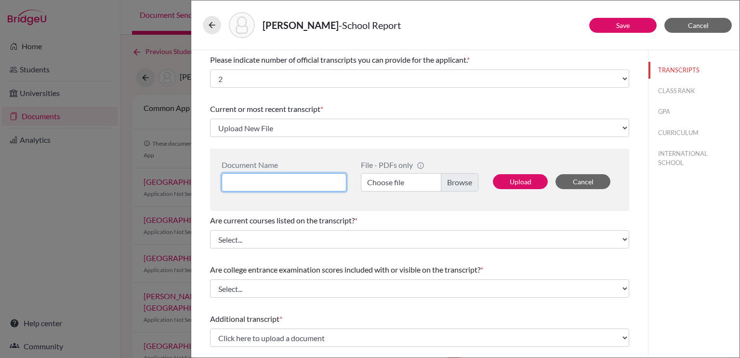
click at [263, 182] on input at bounding box center [284, 182] width 125 height 18
click at [208, 23] on icon at bounding box center [212, 25] width 10 height 10
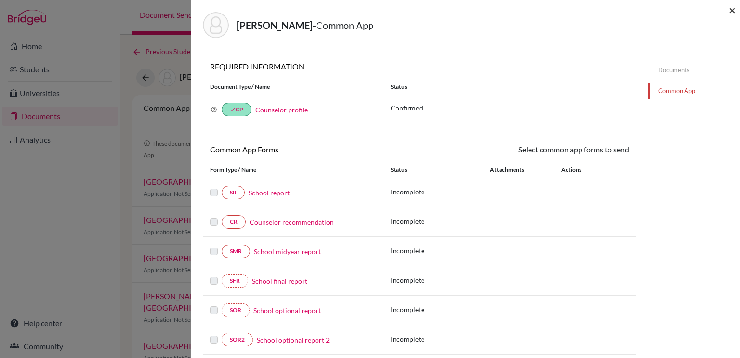
click at [732, 10] on span "×" at bounding box center [732, 10] width 7 height 14
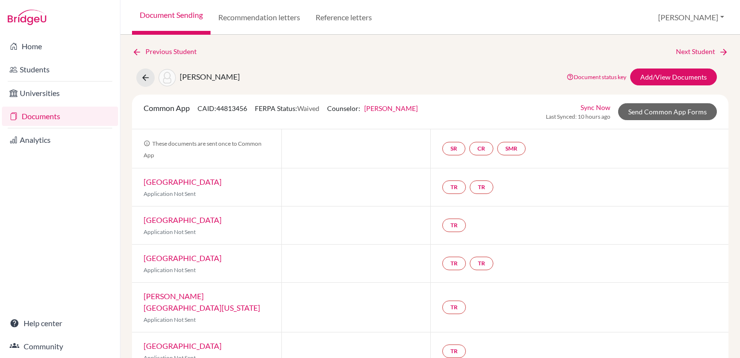
click at [62, 117] on link "Documents" at bounding box center [60, 116] width 116 height 19
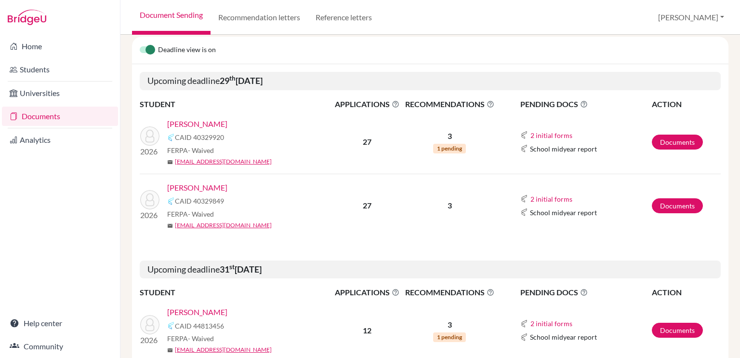
scroll to position [96, 0]
